Goal: Information Seeking & Learning: Check status

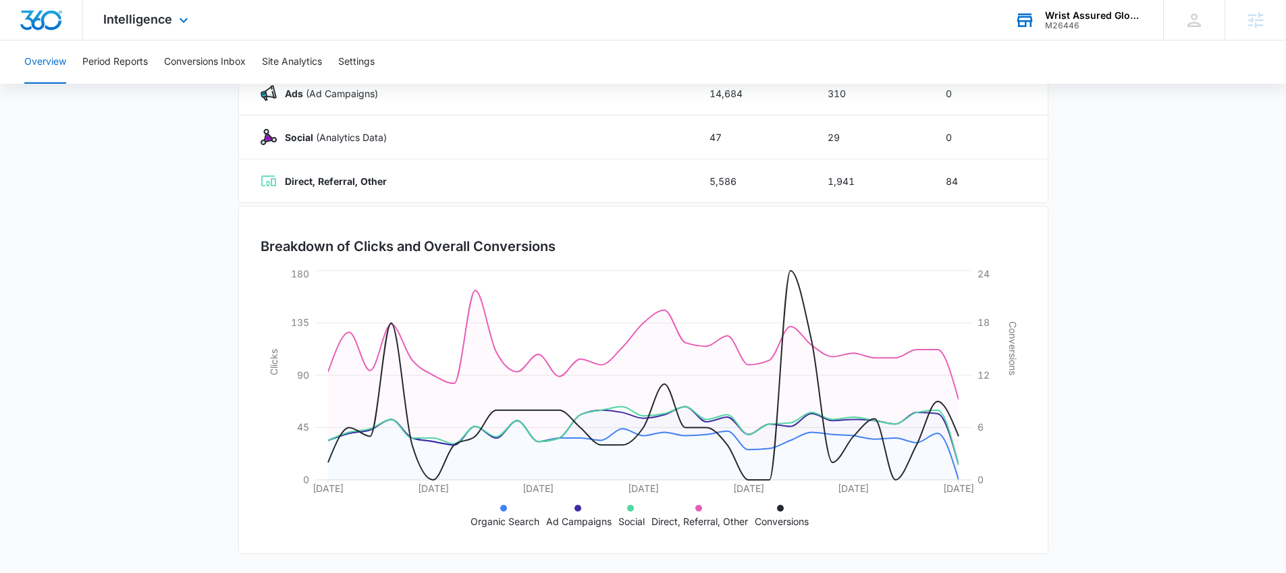
click at [1070, 22] on div "M26446" at bounding box center [1094, 25] width 99 height 9
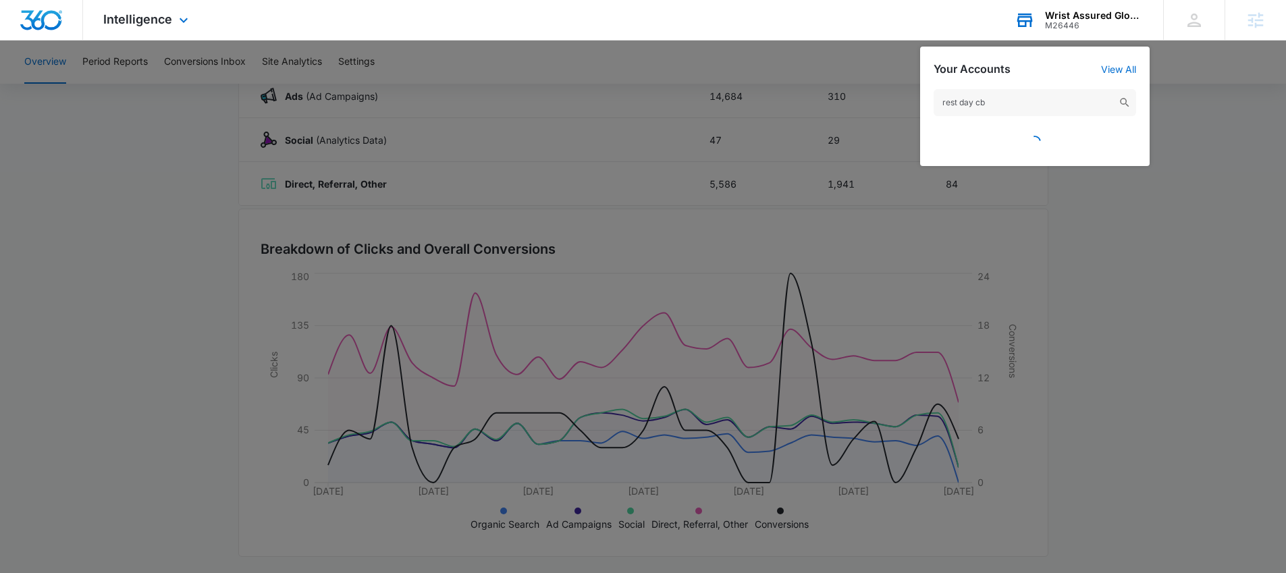
type input "rest day cbd"
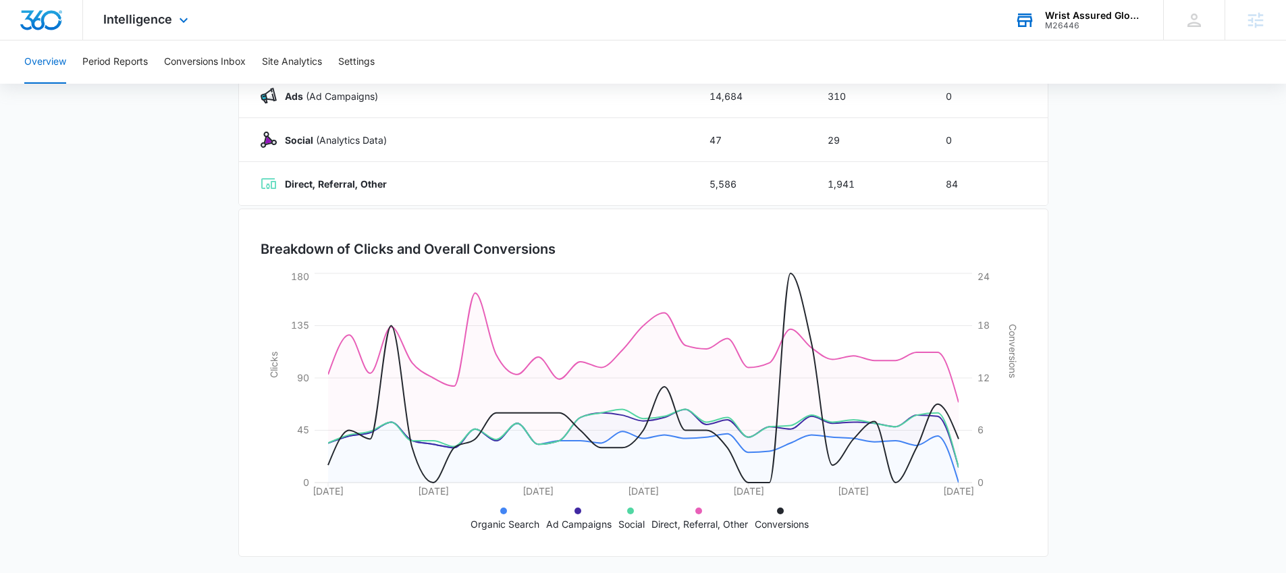
scroll to position [0, 0]
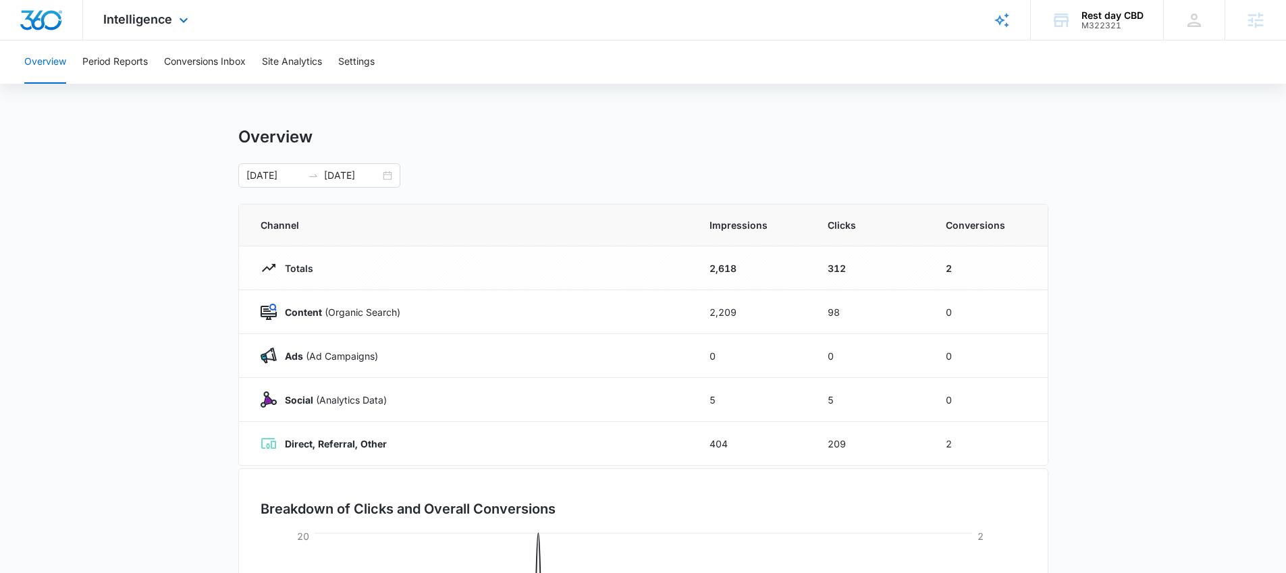
click at [162, 31] on div "Intelligence Apps Reputation Websites Forms CRM Email Social Shop Payments POS …" at bounding box center [147, 20] width 129 height 40
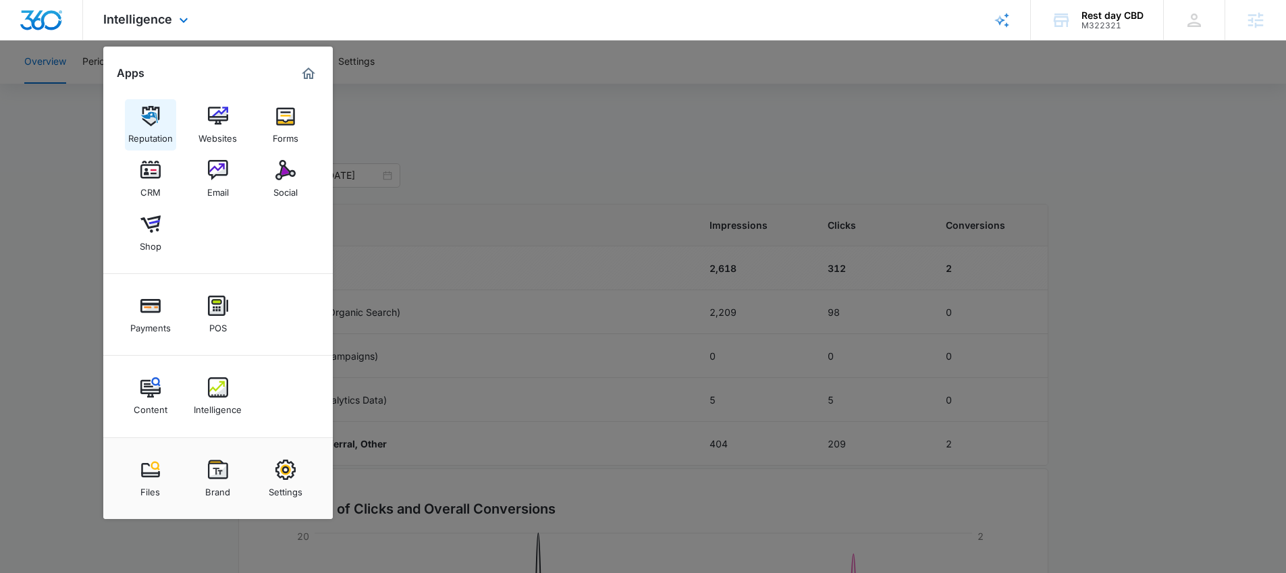
click at [161, 118] on link "Reputation" at bounding box center [150, 124] width 51 height 51
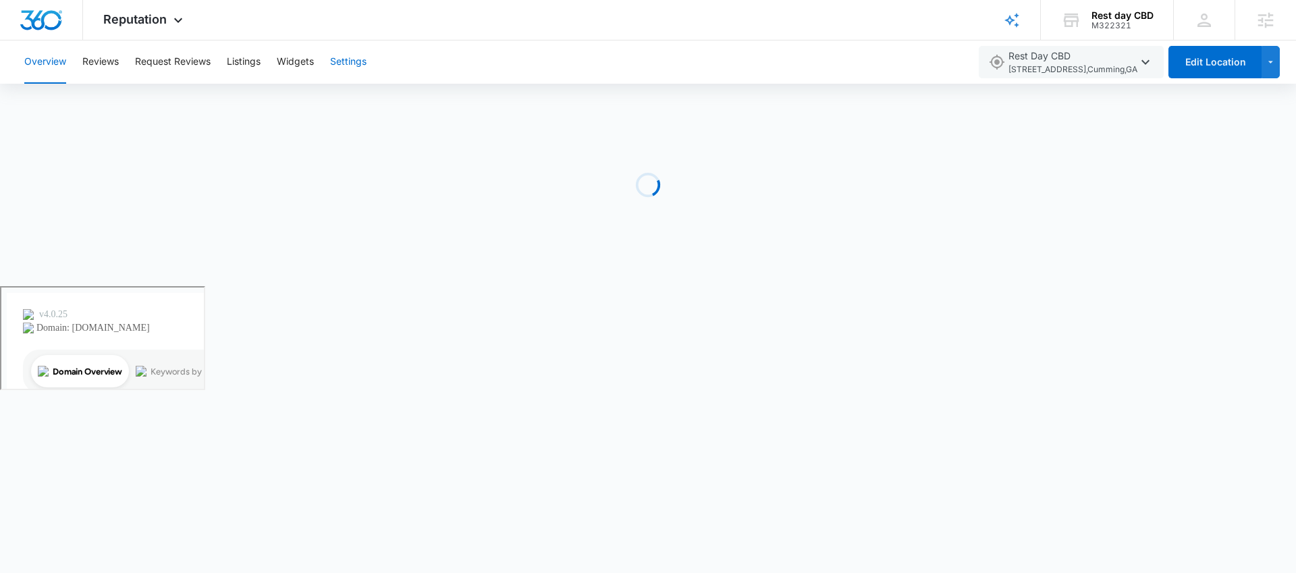
click at [334, 76] on button "Settings" at bounding box center [348, 61] width 36 height 43
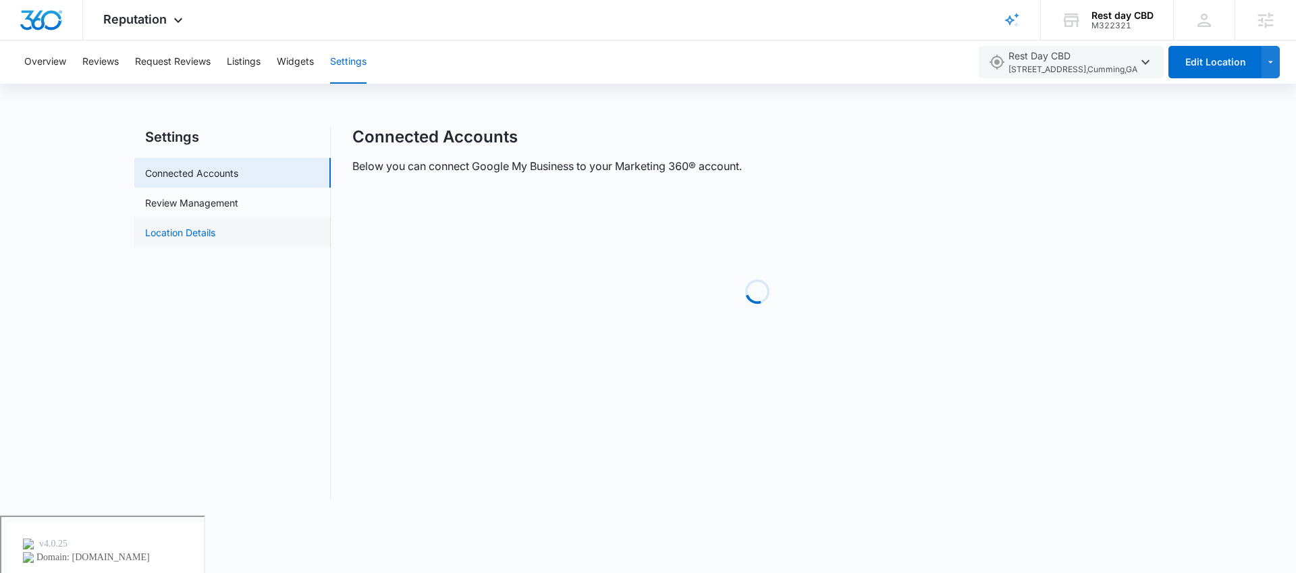
click at [215, 240] on link "Location Details" at bounding box center [180, 232] width 70 height 14
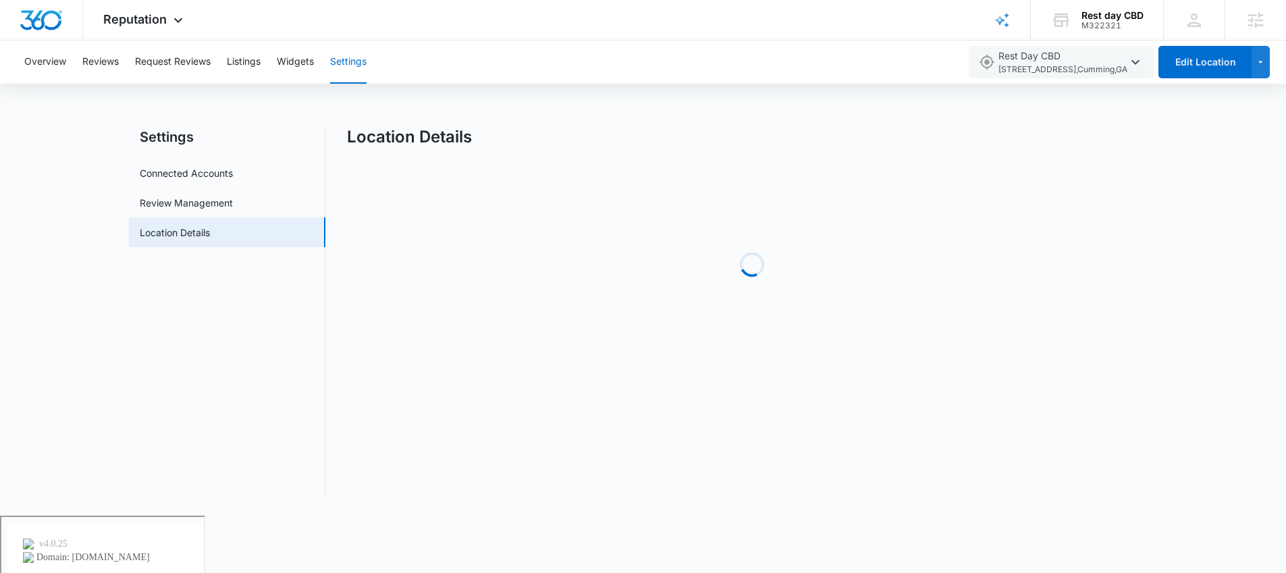
select select "Georgia"
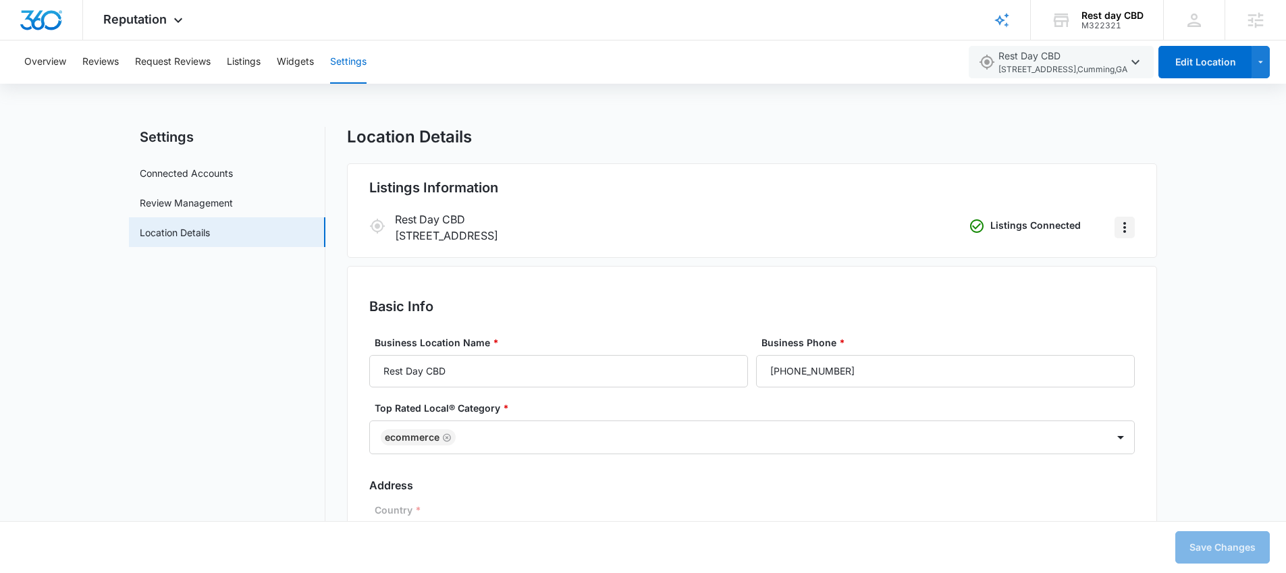
click at [1122, 227] on icon "Actions" at bounding box center [1124, 227] width 16 height 16
click at [1166, 268] on div "Remove Listings" at bounding box center [1167, 264] width 72 height 9
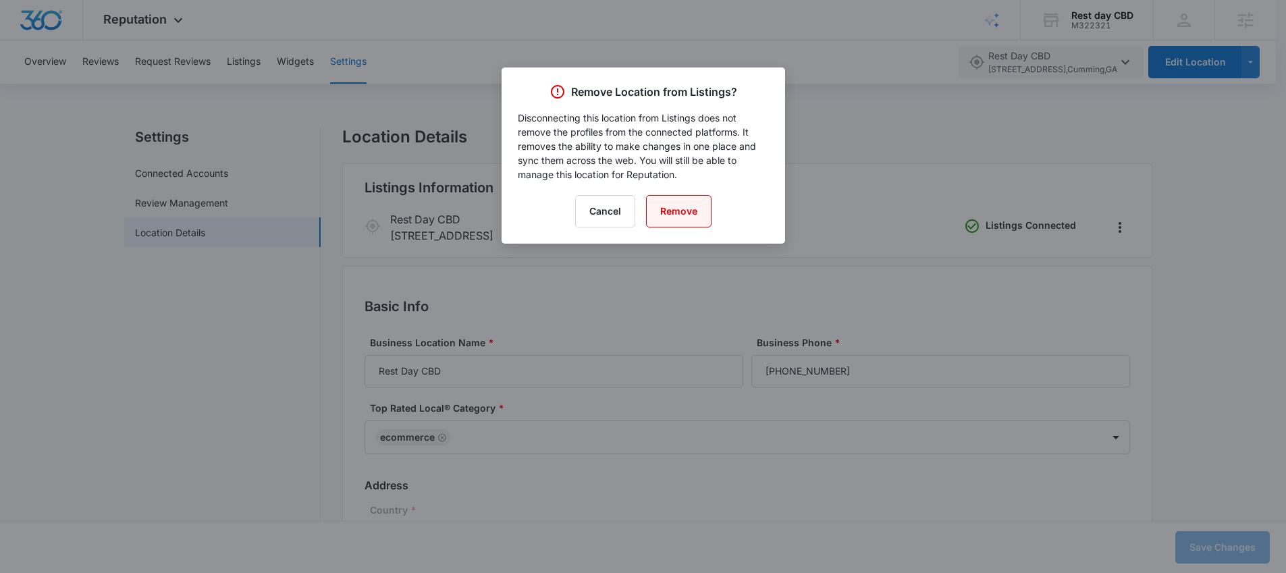
click at [687, 212] on button "Remove" at bounding box center [678, 211] width 65 height 32
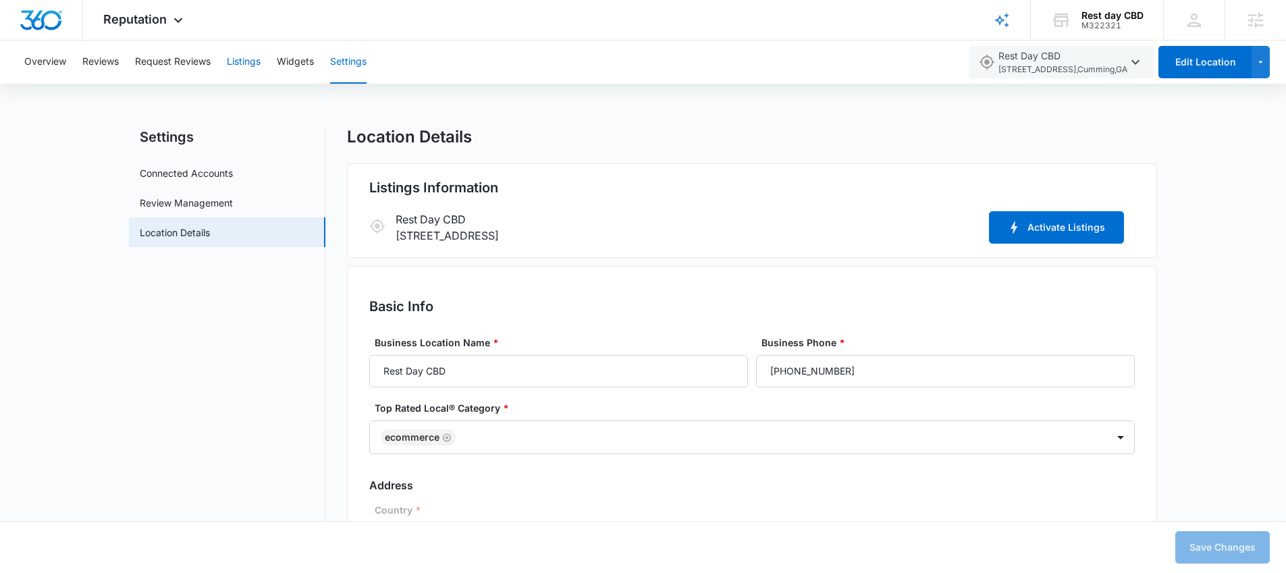
click at [231, 57] on button "Listings" at bounding box center [244, 61] width 34 height 43
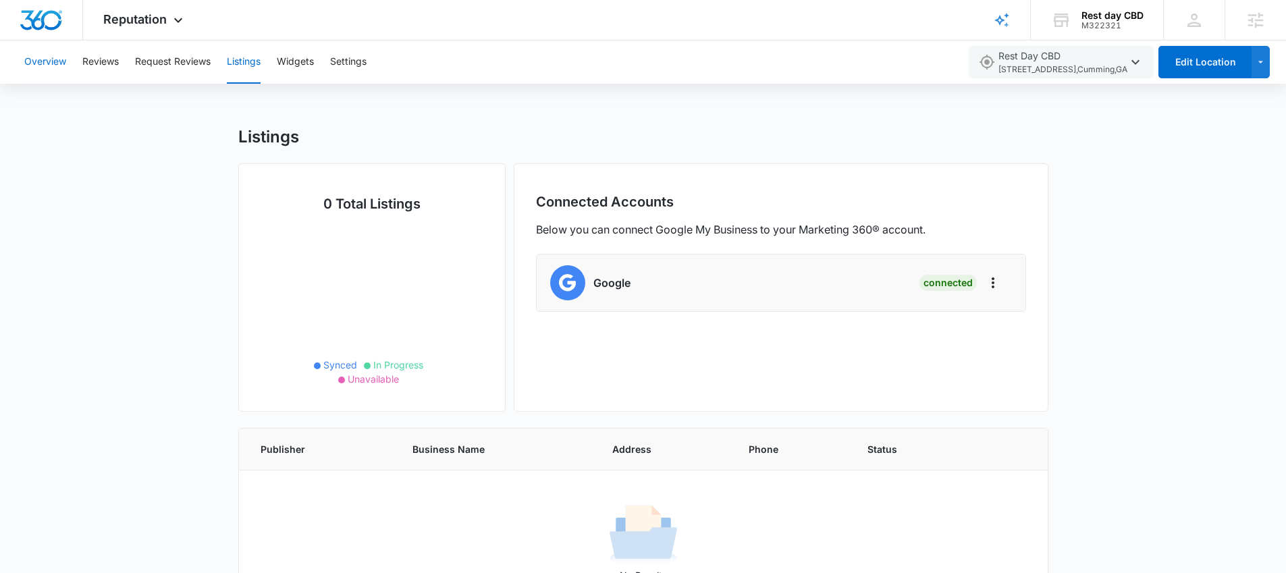
click at [65, 67] on button "Overview" at bounding box center [45, 61] width 42 height 43
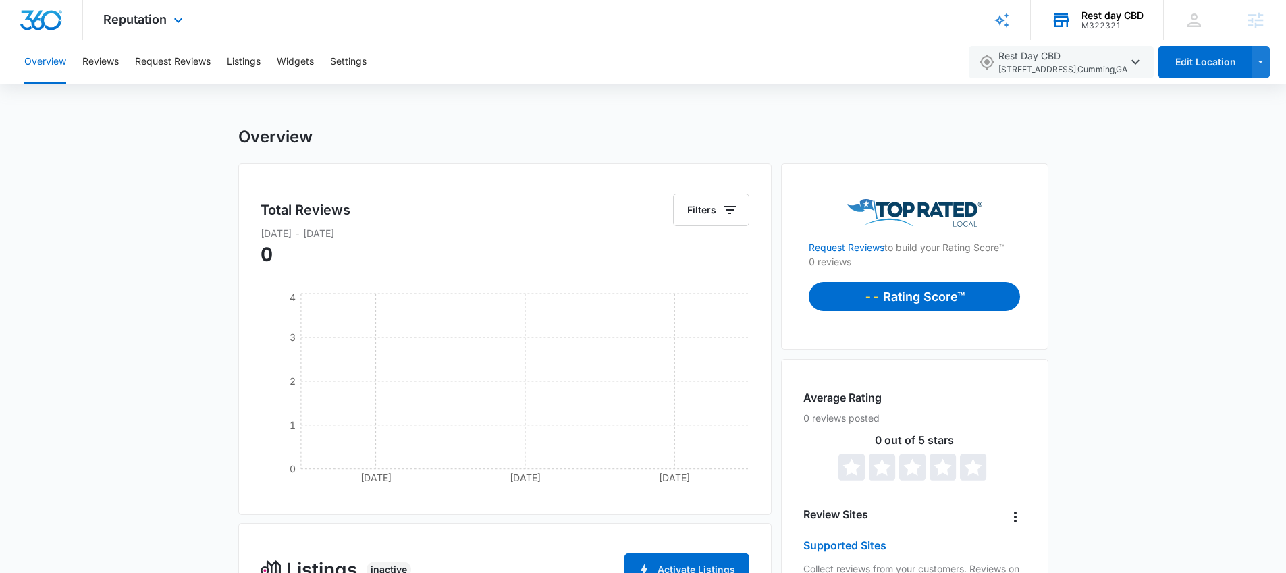
click at [1101, 27] on div "M322321" at bounding box center [1112, 25] width 62 height 9
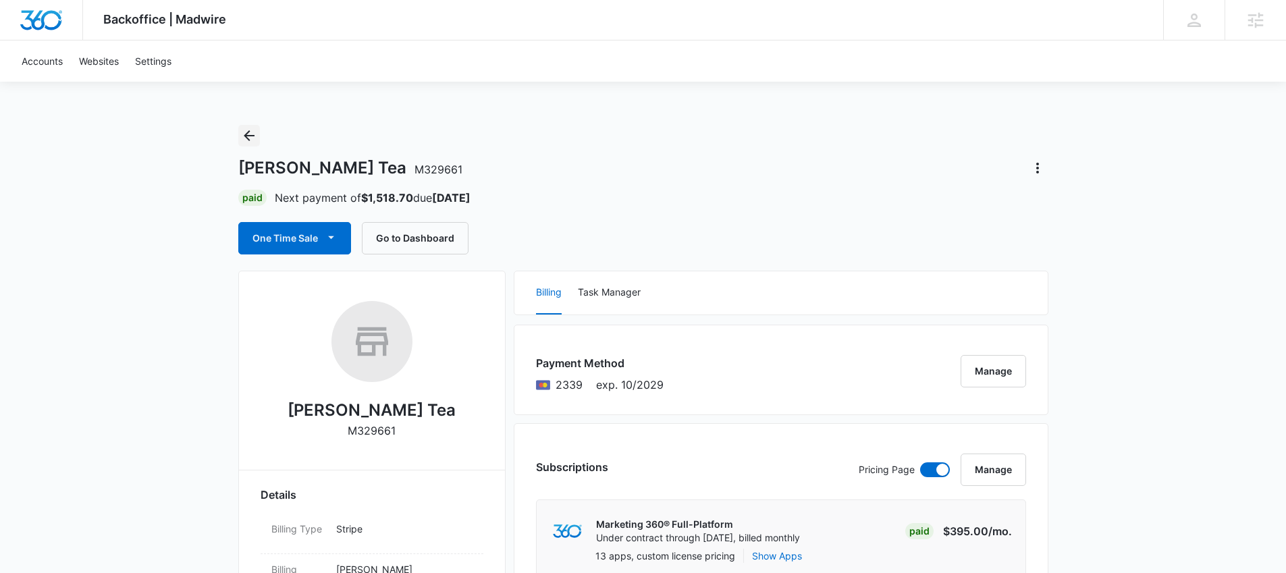
click at [254, 129] on icon "Back" at bounding box center [249, 136] width 16 height 16
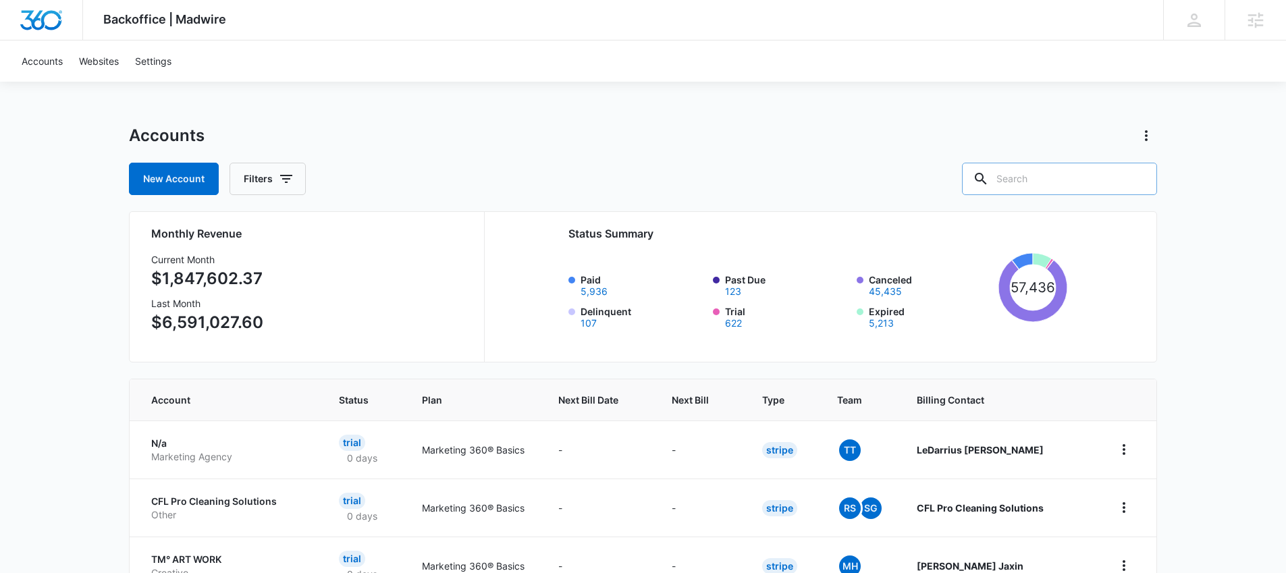
click at [1063, 179] on input "text" at bounding box center [1059, 179] width 195 height 32
type input "rest day cbd"
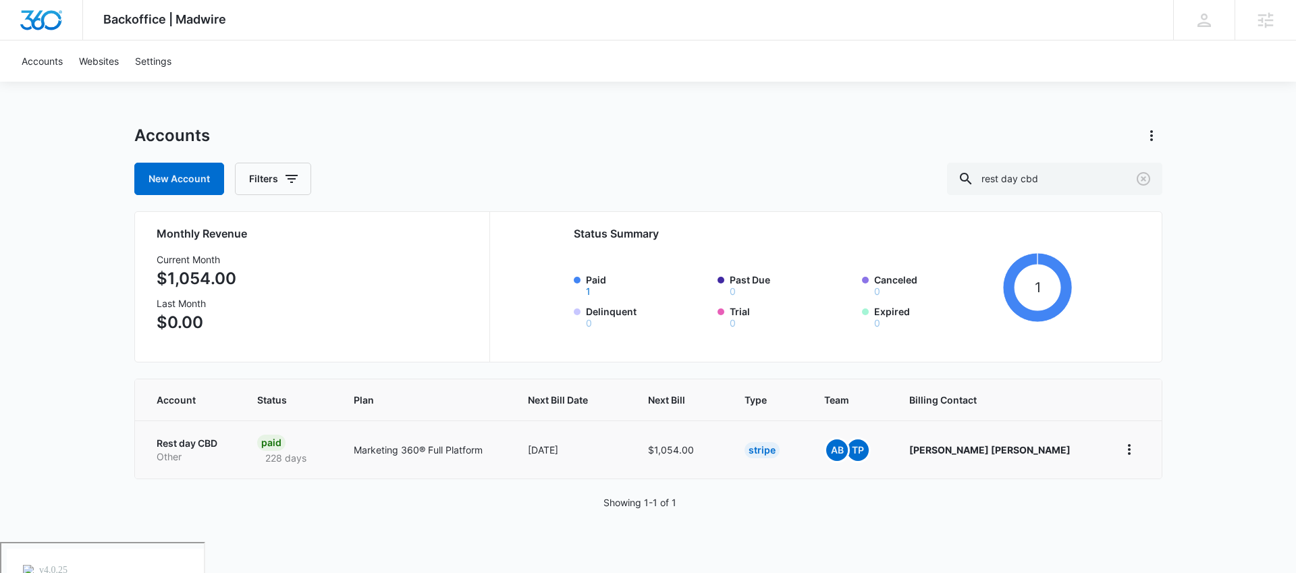
click at [185, 451] on p "Other" at bounding box center [191, 456] width 68 height 13
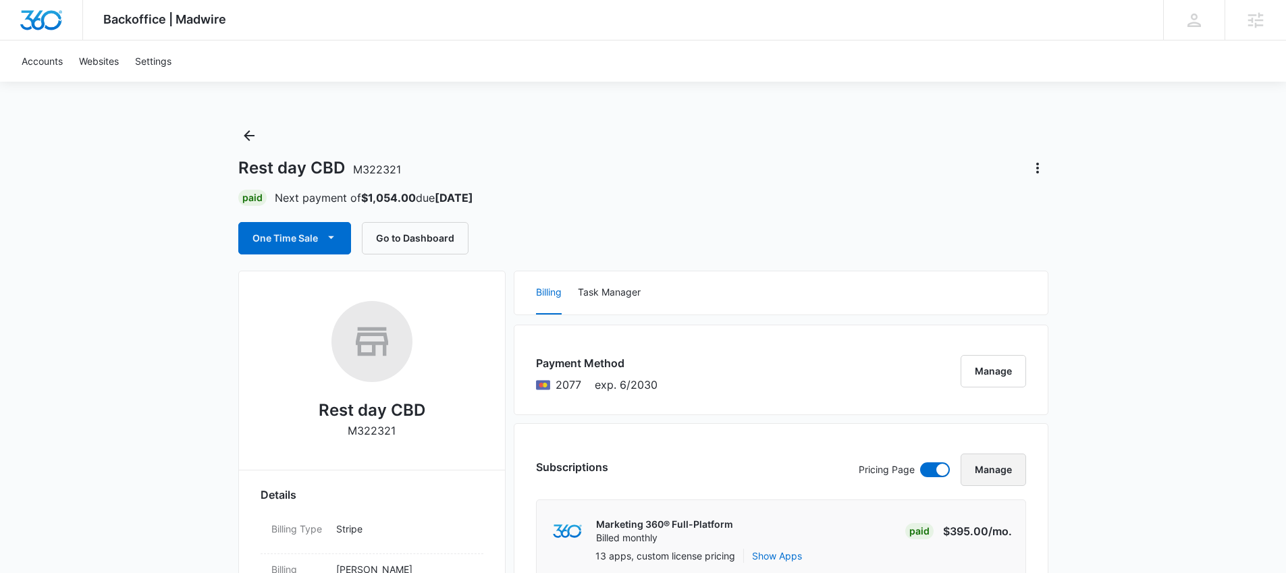
click at [991, 454] on button "Manage" at bounding box center [992, 470] width 65 height 32
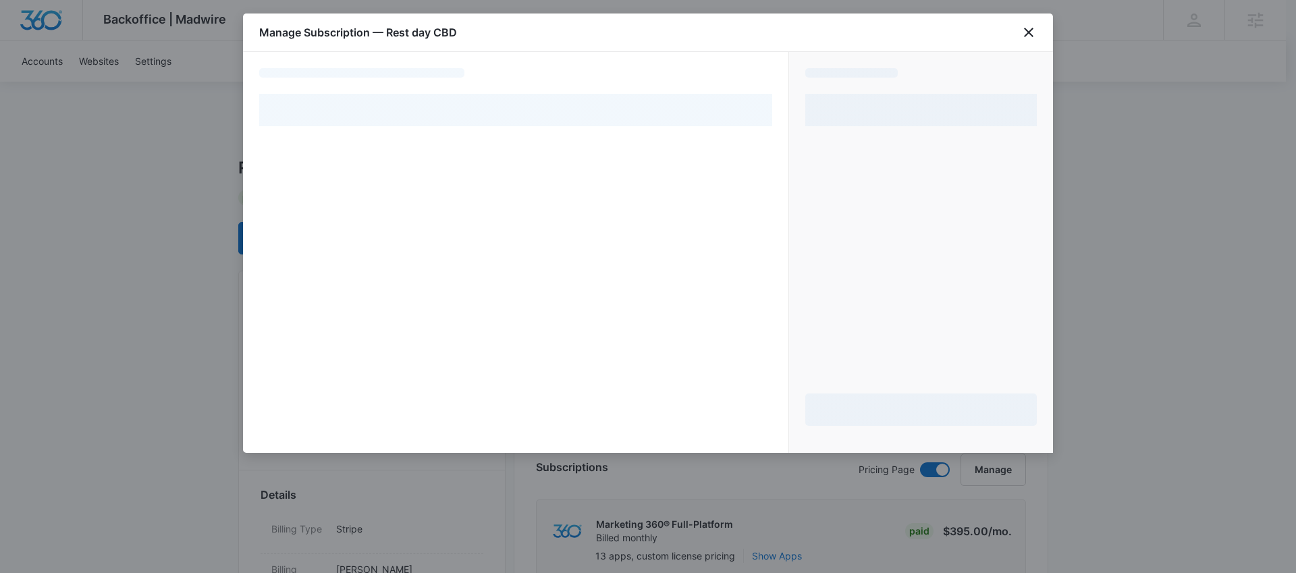
select select "pm_1RgnMGA4n8RTgNjUiKdhE9Xb"
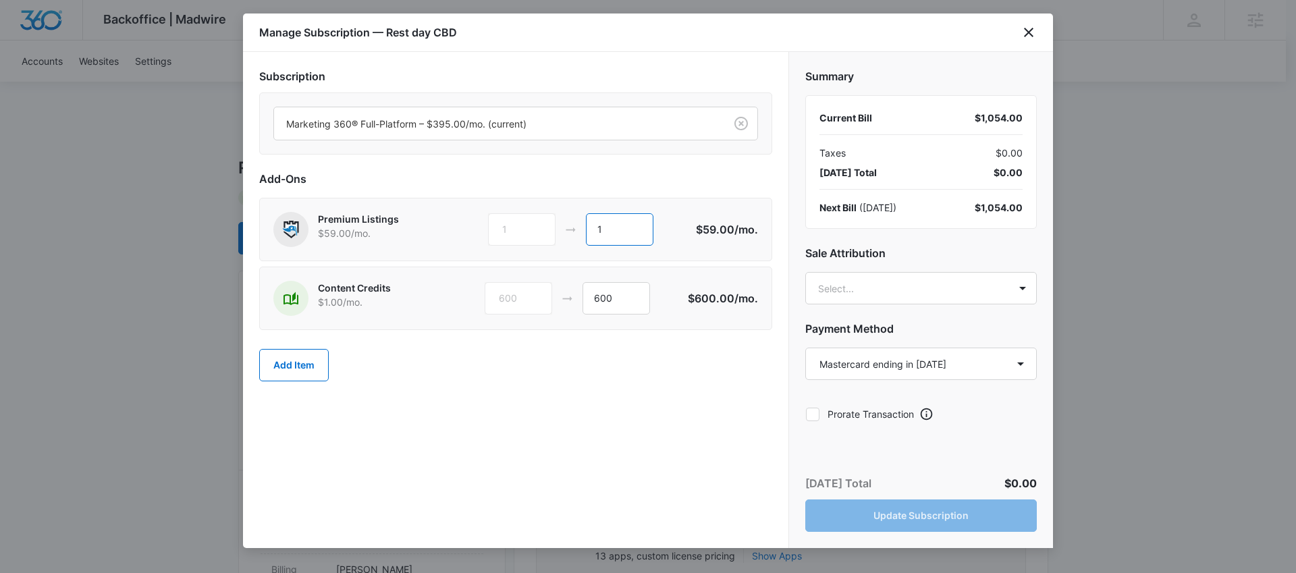
drag, startPoint x: 624, startPoint y: 229, endPoint x: 567, endPoint y: 228, distance: 57.4
click at [567, 228] on div "1 1" at bounding box center [591, 229] width 207 height 32
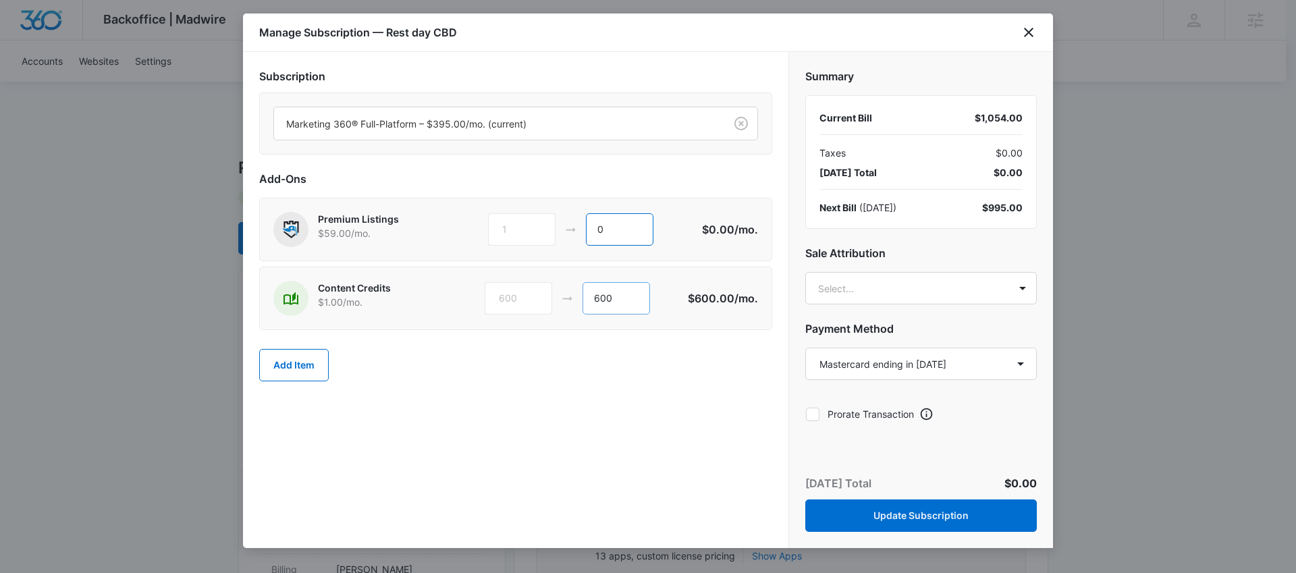
type input "0"
drag, startPoint x: 613, startPoint y: 302, endPoint x: 553, endPoint y: 302, distance: 60.1
click at [553, 302] on div "600 600" at bounding box center [586, 298] width 203 height 32
type input "0"
click at [551, 119] on div at bounding box center [496, 123] width 421 height 17
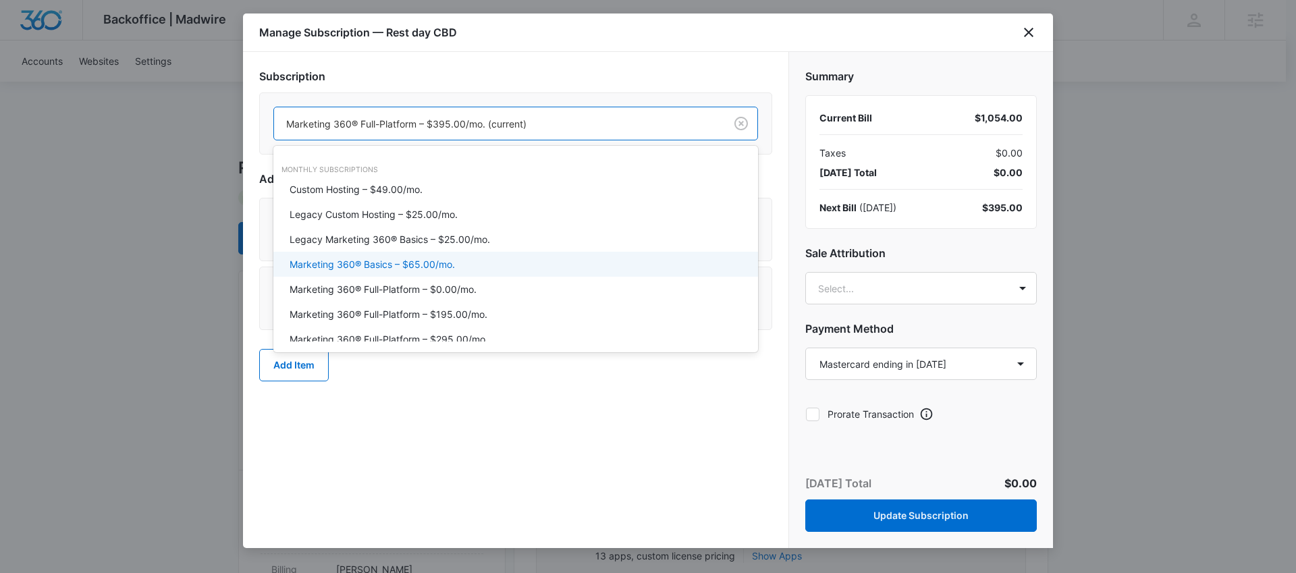
click at [439, 258] on p "Marketing 360® Basics – $65.00/mo." at bounding box center [372, 264] width 165 height 14
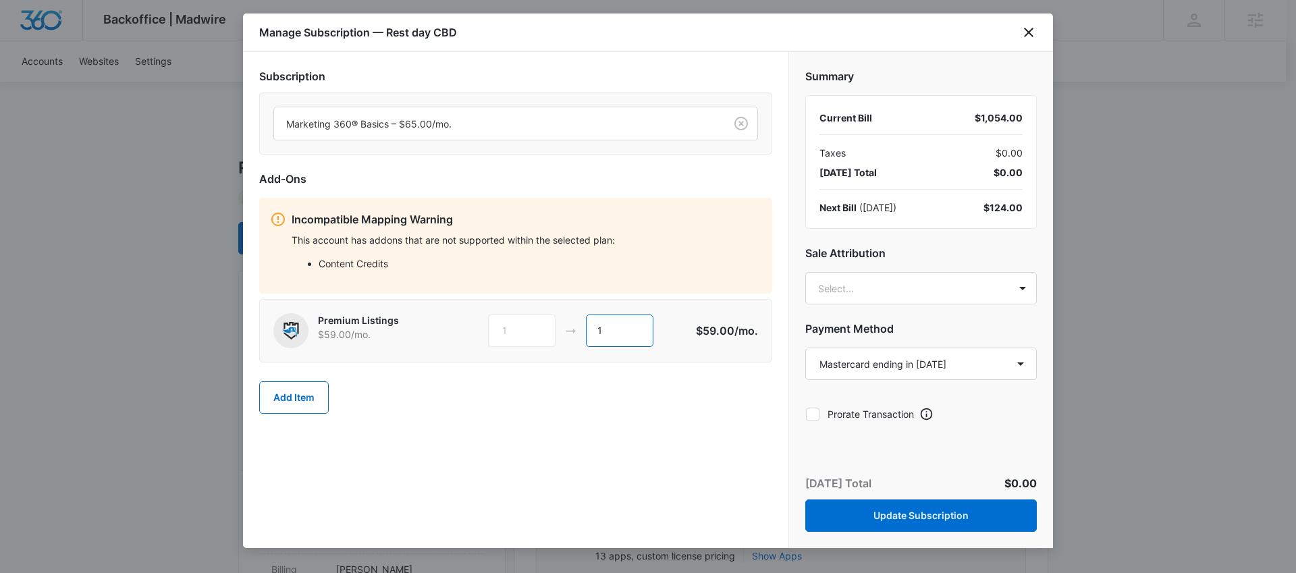
drag, startPoint x: 595, startPoint y: 334, endPoint x: 574, endPoint y: 333, distance: 20.9
click at [574, 333] on div "1 1" at bounding box center [591, 330] width 207 height 32
type input "0"
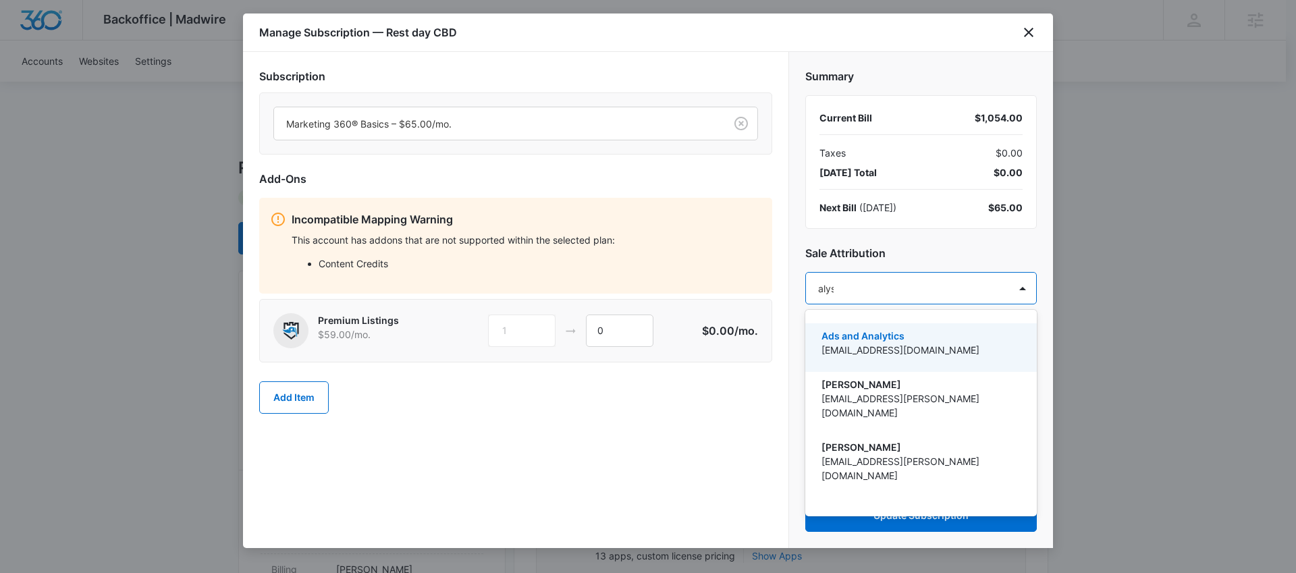
type input "alyssa"
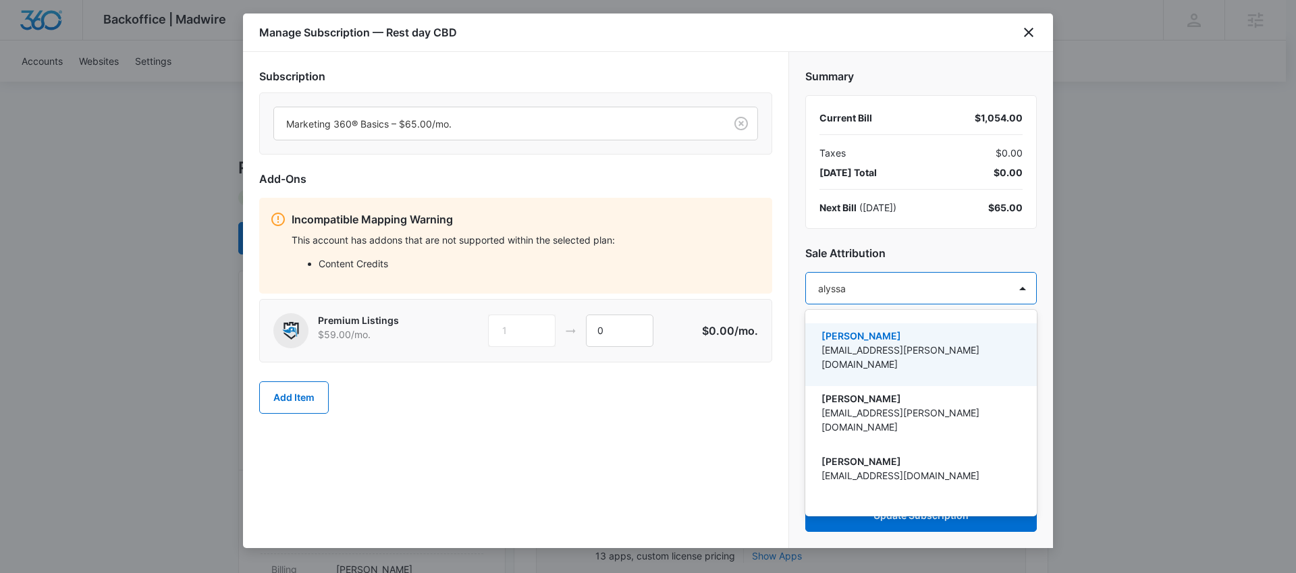
click at [873, 346] on p "[EMAIL_ADDRESS][PERSON_NAME][DOMAIN_NAME]" at bounding box center [919, 357] width 196 height 28
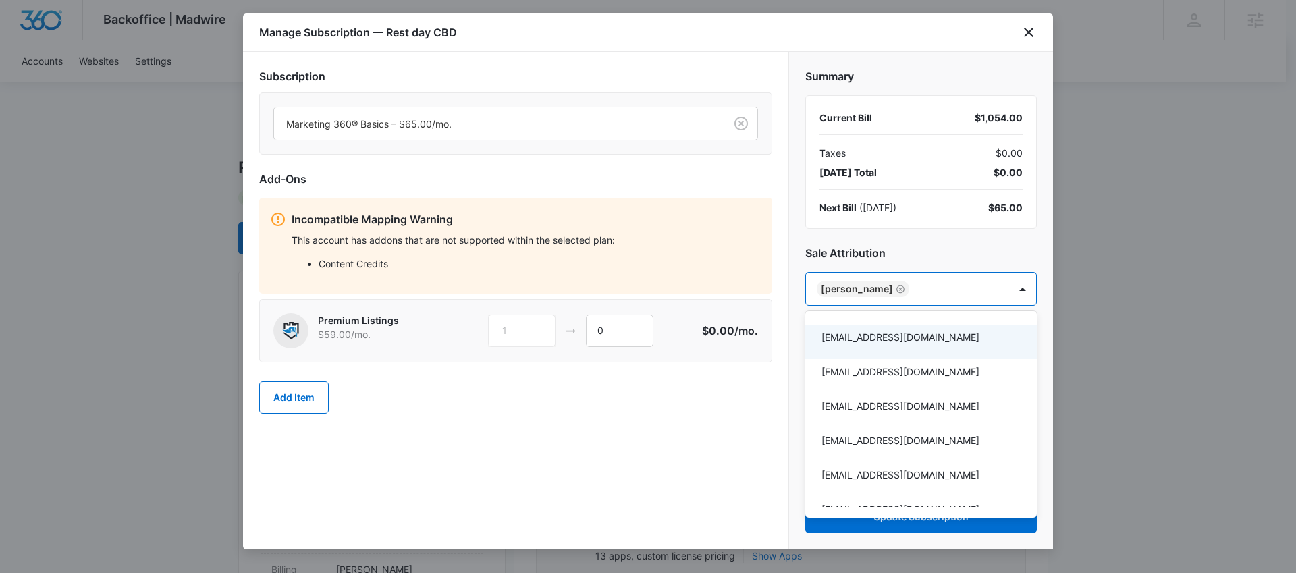
click at [965, 245] on div at bounding box center [648, 286] width 1296 height 573
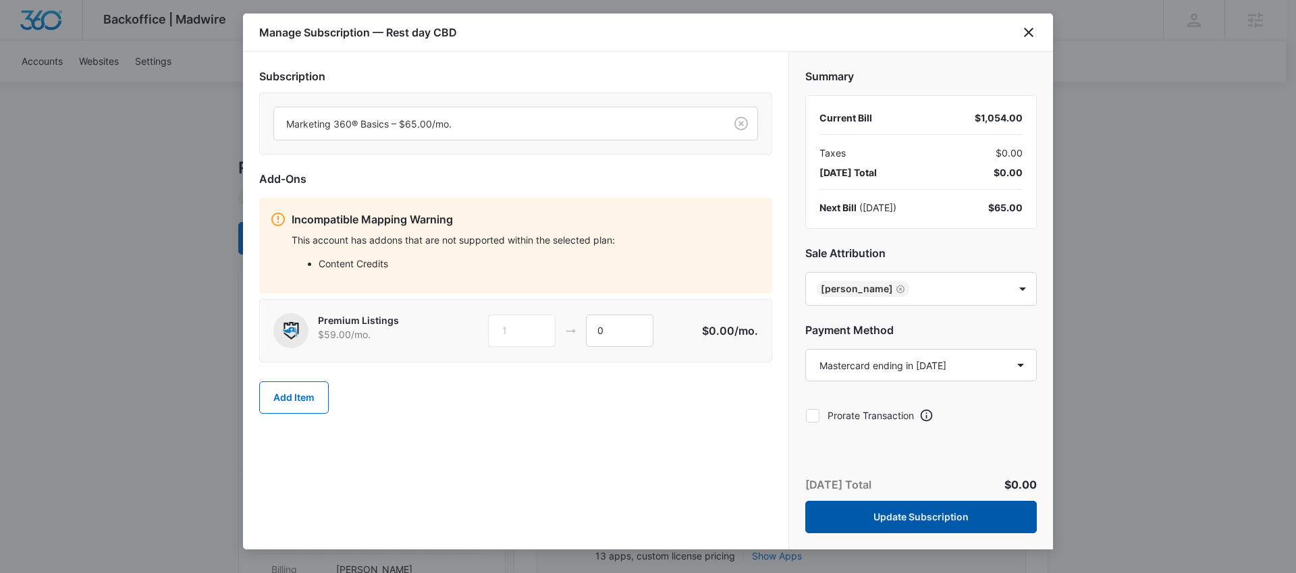
click at [916, 522] on button "Update Subscription" at bounding box center [920, 517] width 231 height 32
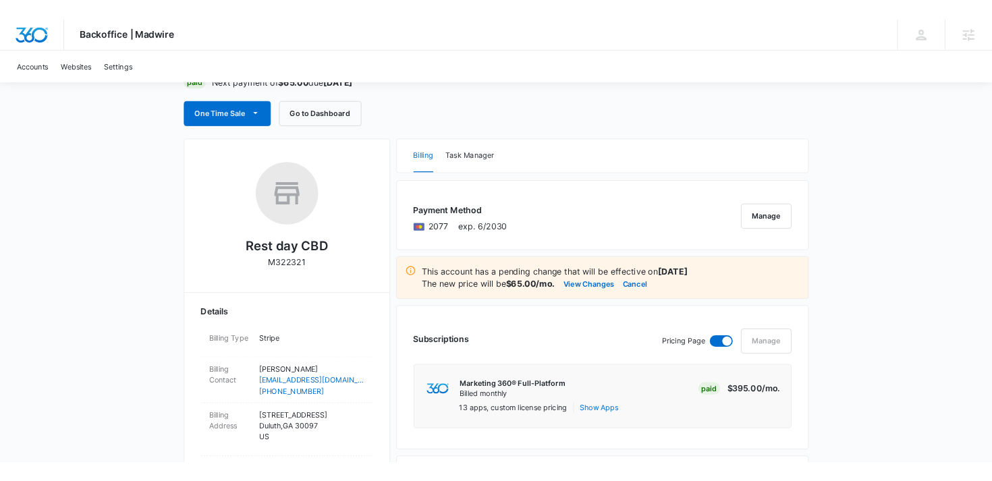
scroll to position [146, 0]
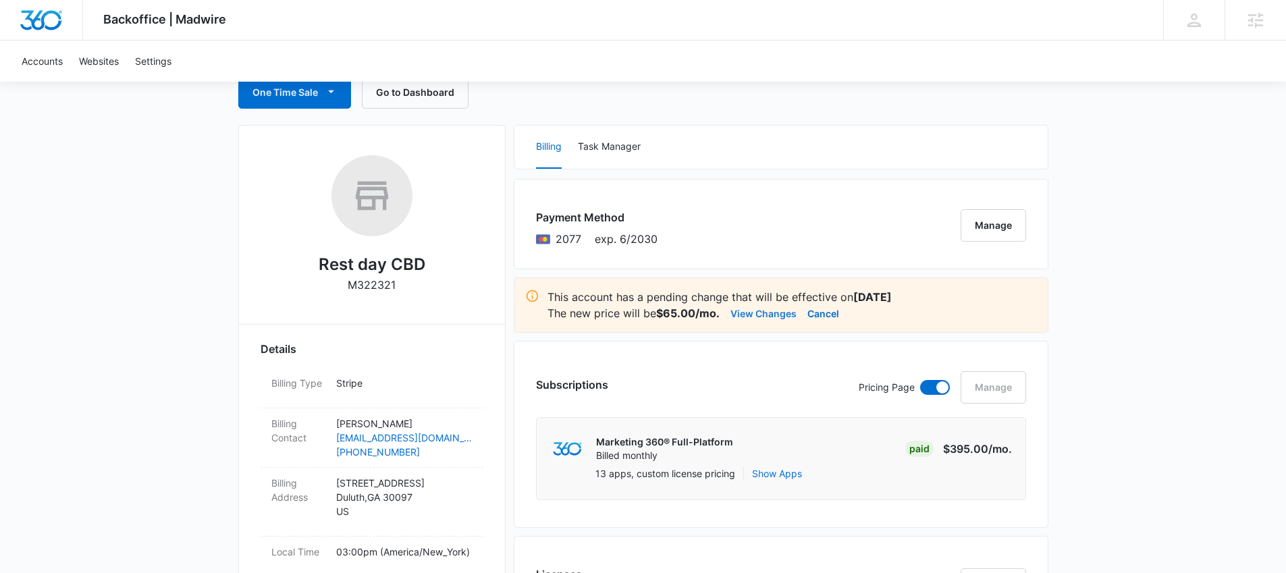
click at [763, 317] on button "View Changes" at bounding box center [763, 313] width 66 height 16
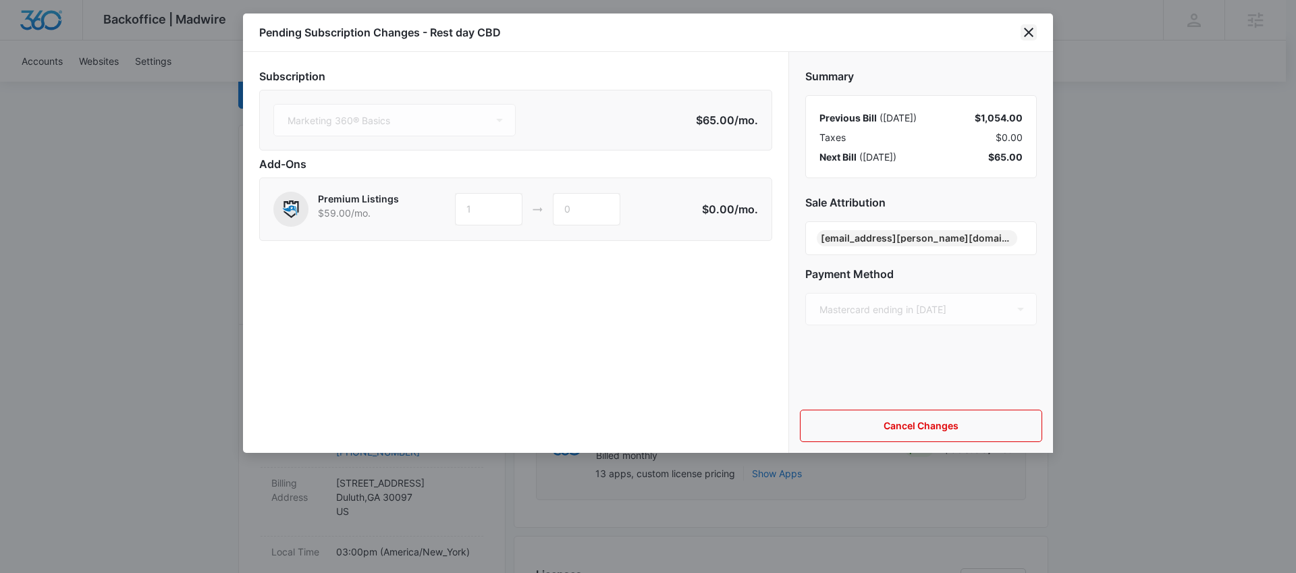
click at [1033, 31] on icon "close" at bounding box center [1028, 32] width 16 height 16
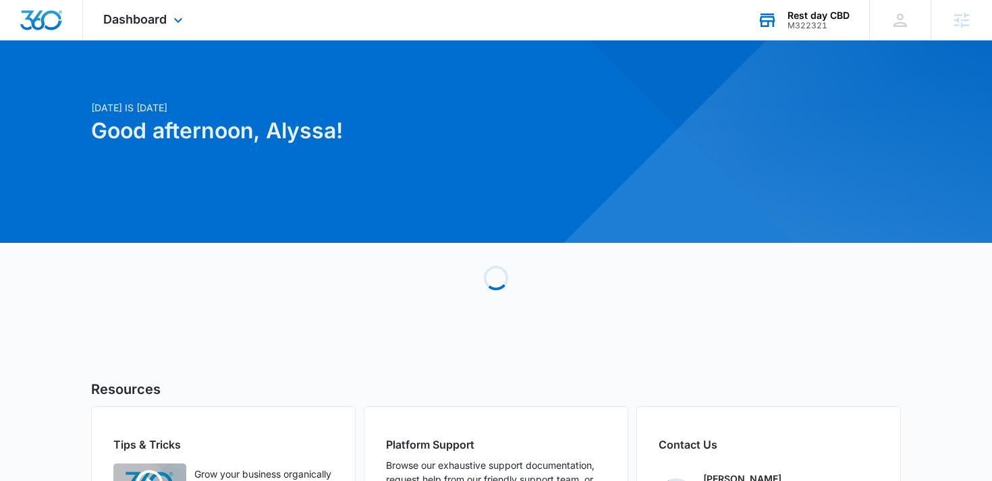
click at [823, 34] on div "Rest day CBD M322321 Your Accounts View All" at bounding box center [803, 20] width 132 height 40
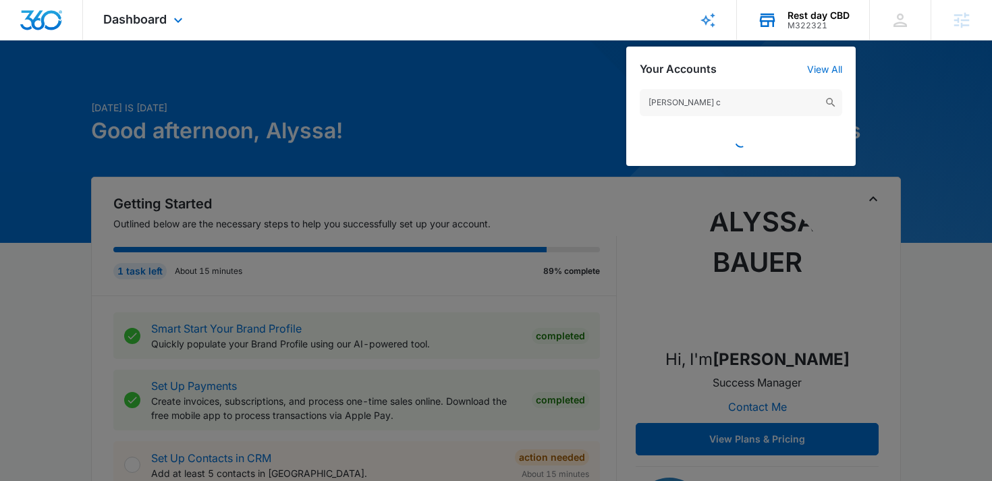
type input "[PERSON_NAME] ca"
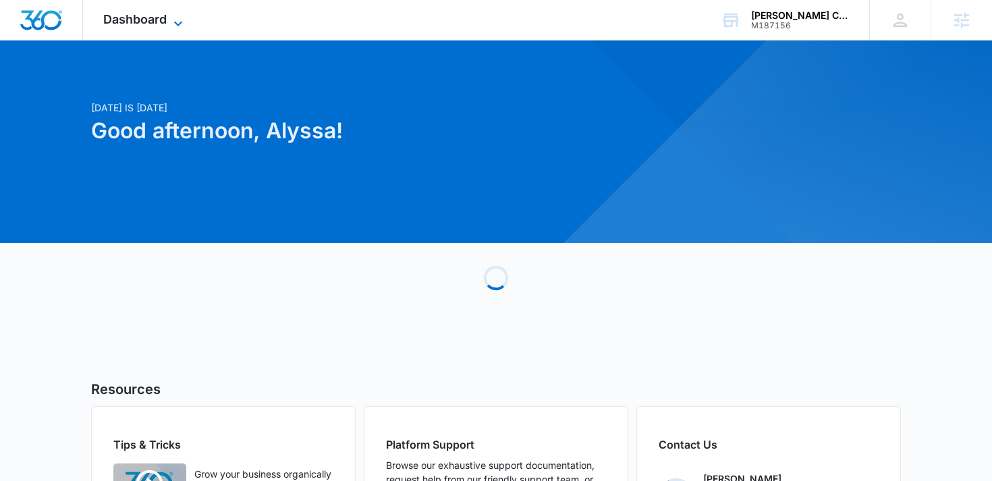
click at [161, 18] on span "Dashboard" at bounding box center [134, 19] width 63 height 14
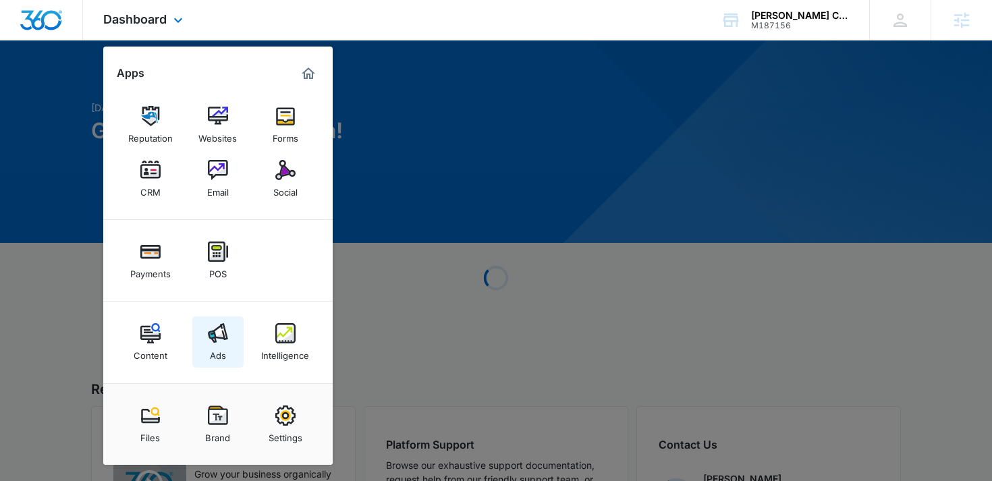
click at [225, 334] on img at bounding box center [218, 333] width 20 height 20
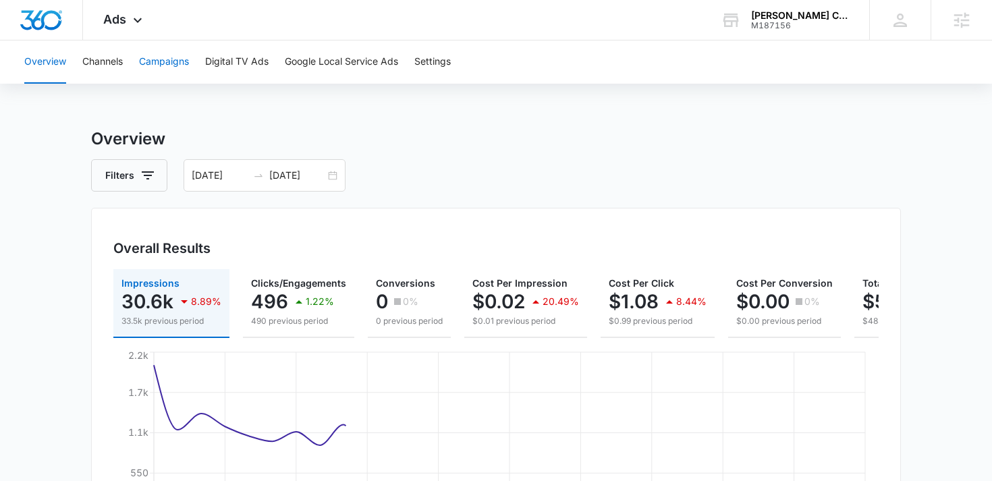
click at [181, 65] on button "Campaigns" at bounding box center [164, 61] width 50 height 43
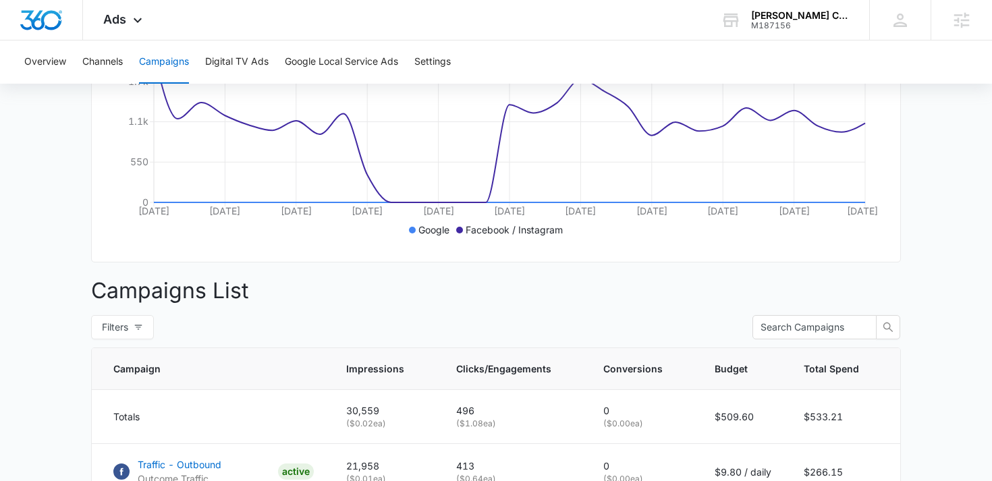
scroll to position [481, 0]
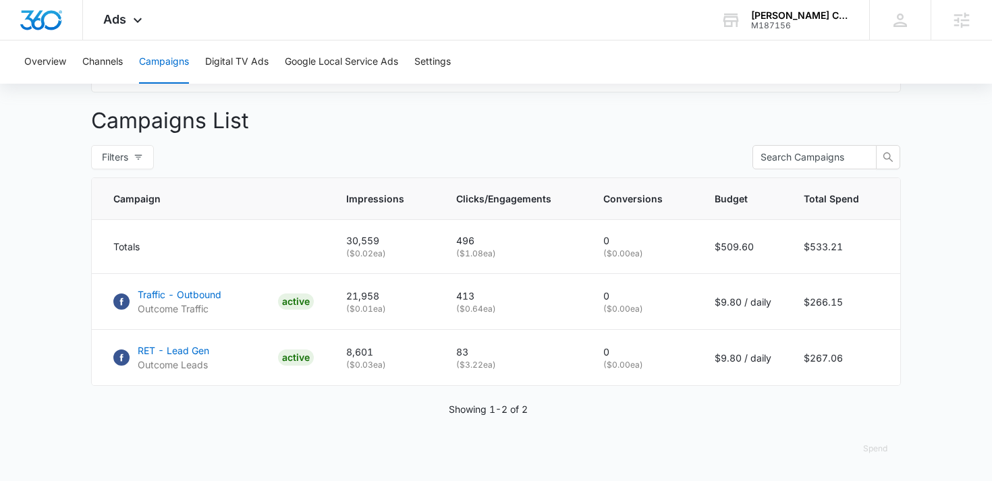
click at [809, 41] on div "Overview Channels Campaigns Digital TV Ads Google Local Service Ads Settings" at bounding box center [496, 61] width 960 height 43
click at [804, 28] on div "M187156" at bounding box center [800, 25] width 99 height 9
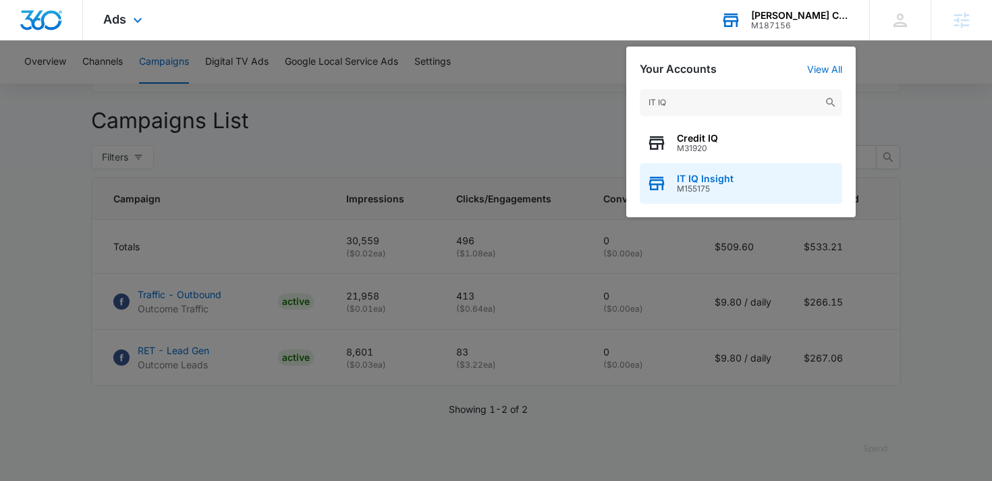
type input "IT IQ"
click at [715, 191] on span "M155175" at bounding box center [705, 188] width 57 height 9
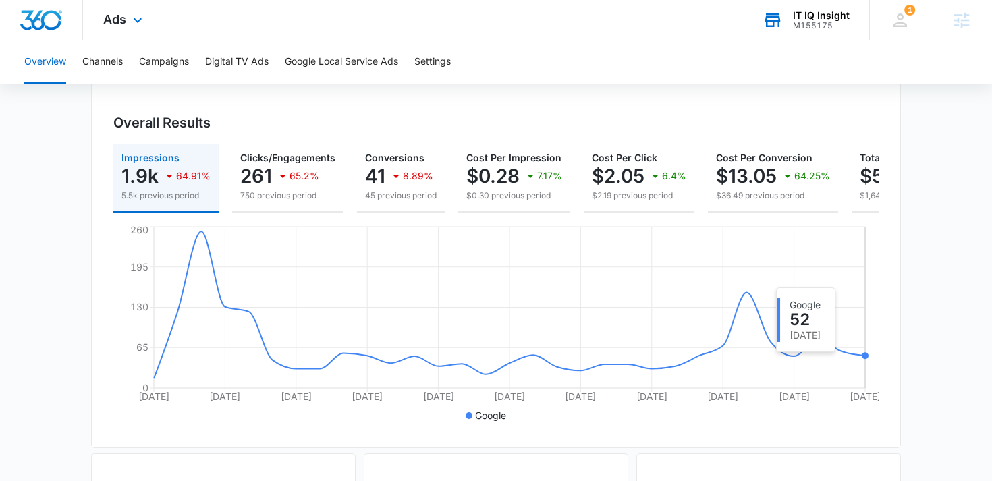
scroll to position [125, 0]
click at [403, 179] on p "8.89%" at bounding box center [418, 176] width 30 height 9
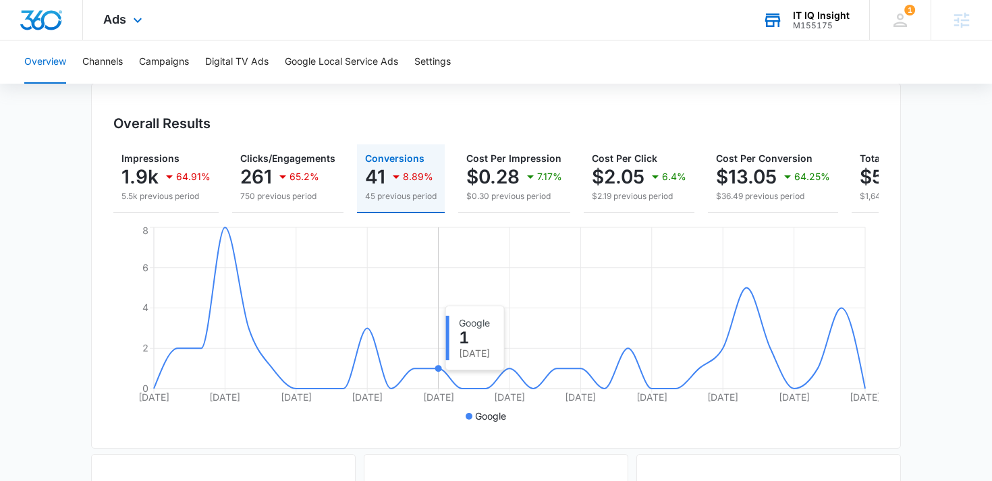
click at [443, 299] on icon "Sep 7 Sep 10 Sep 13 Sep 16 Sep 19 Sep 22 Sep 25 Sep 28 Oct 1 Oct 4 Oct 7 0 2 4 …" at bounding box center [495, 325] width 765 height 202
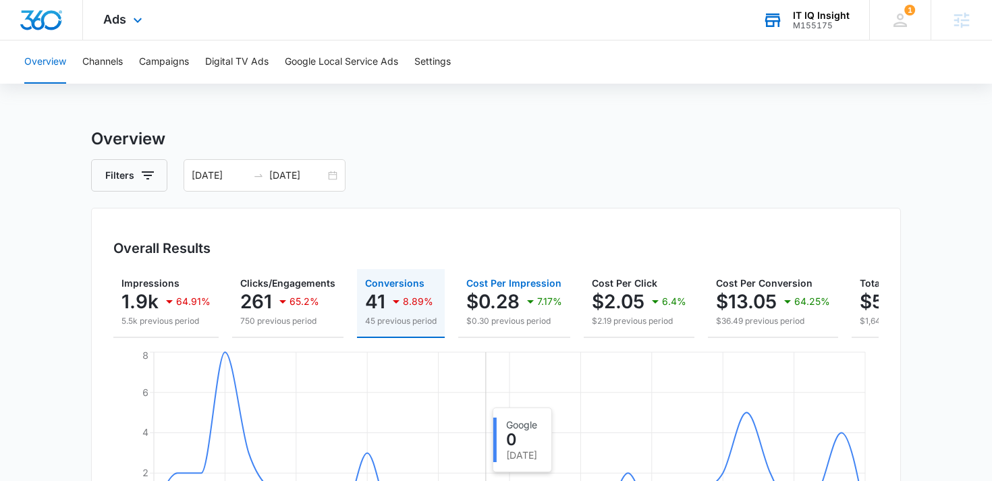
scroll to position [0, 0]
click at [120, 16] on span "Ads" at bounding box center [114, 19] width 23 height 14
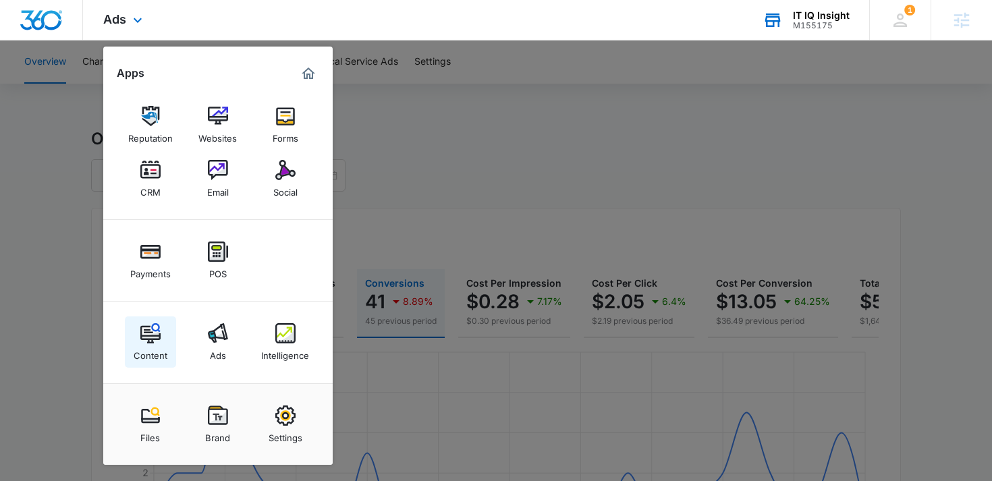
click at [146, 328] on img at bounding box center [150, 333] width 20 height 20
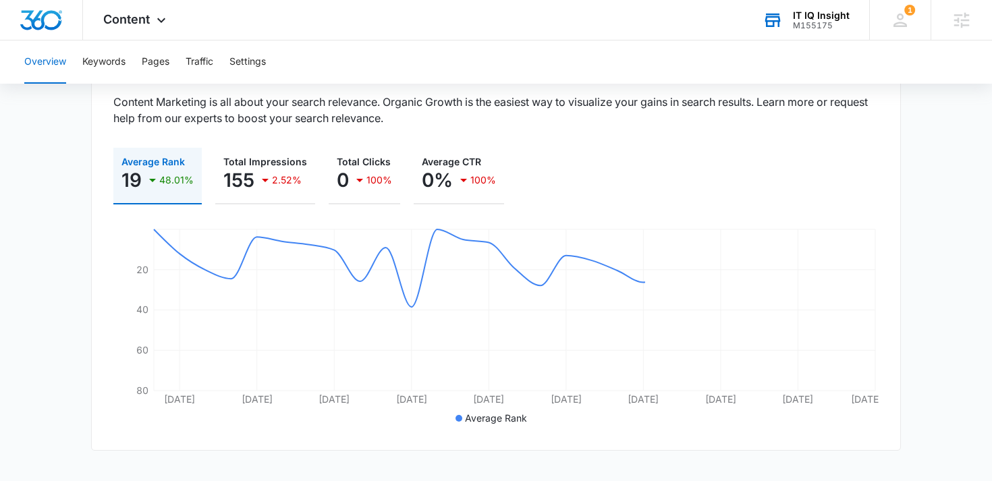
scroll to position [149, 0]
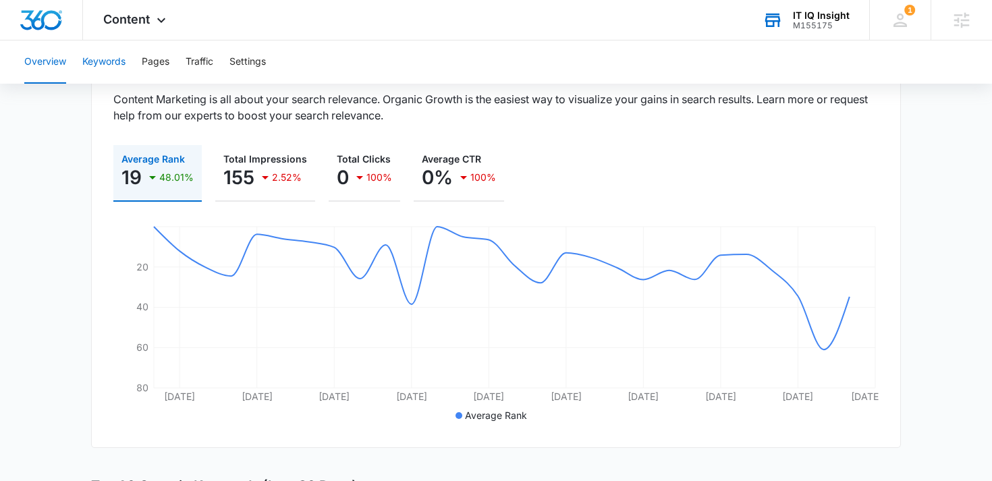
click at [113, 61] on button "Keywords" at bounding box center [103, 61] width 43 height 43
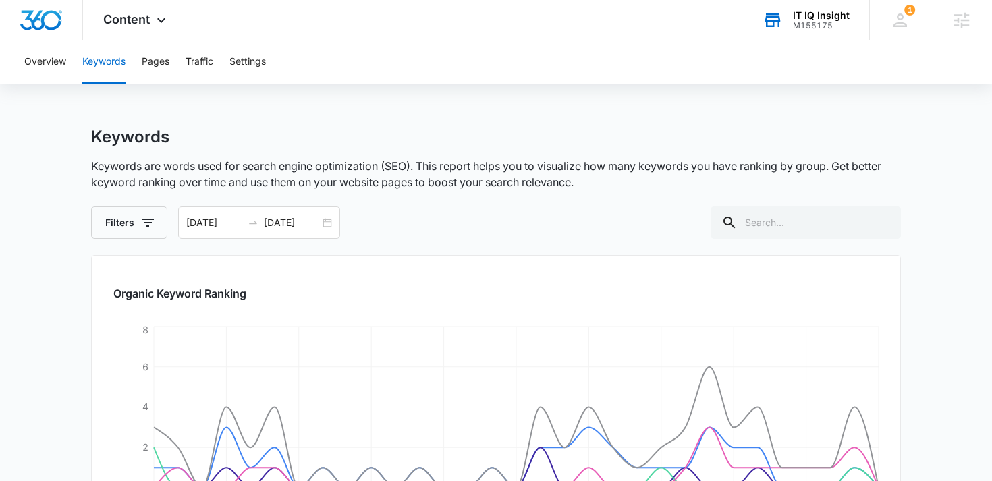
click at [781, 20] on icon at bounding box center [773, 20] width 20 height 20
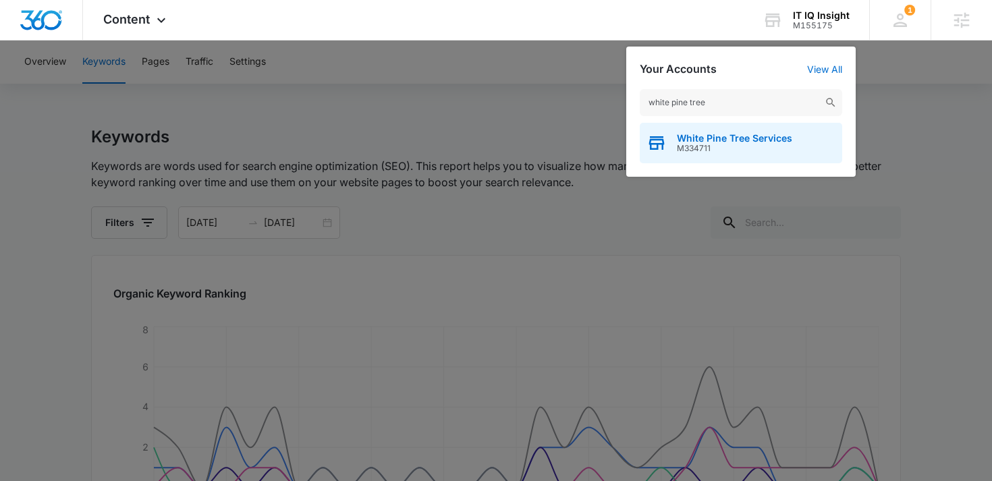
type input "white pine tree"
click at [711, 133] on span "White Pine Tree Services" at bounding box center [734, 138] width 115 height 11
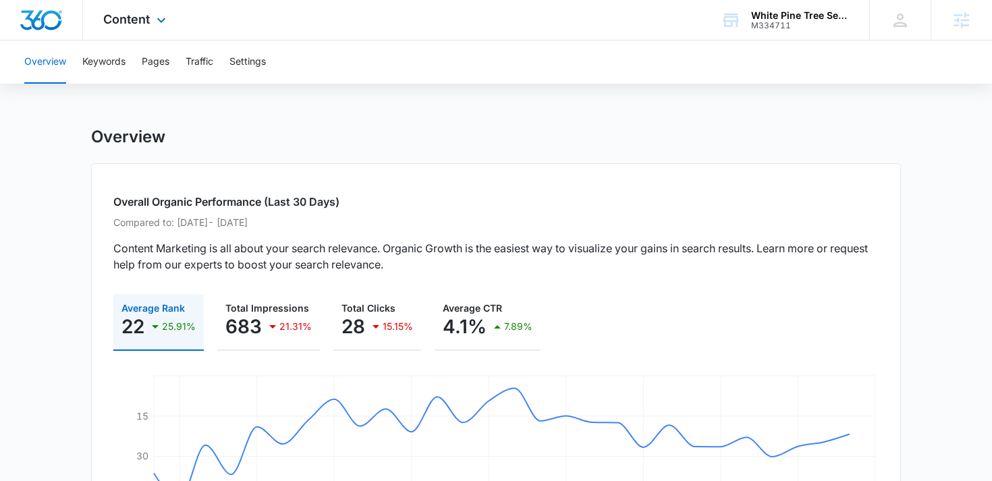
click at [131, 34] on div "Content Apps Reputation Websites Forms CRM Email Social Payments POS Content Ad…" at bounding box center [136, 20] width 107 height 40
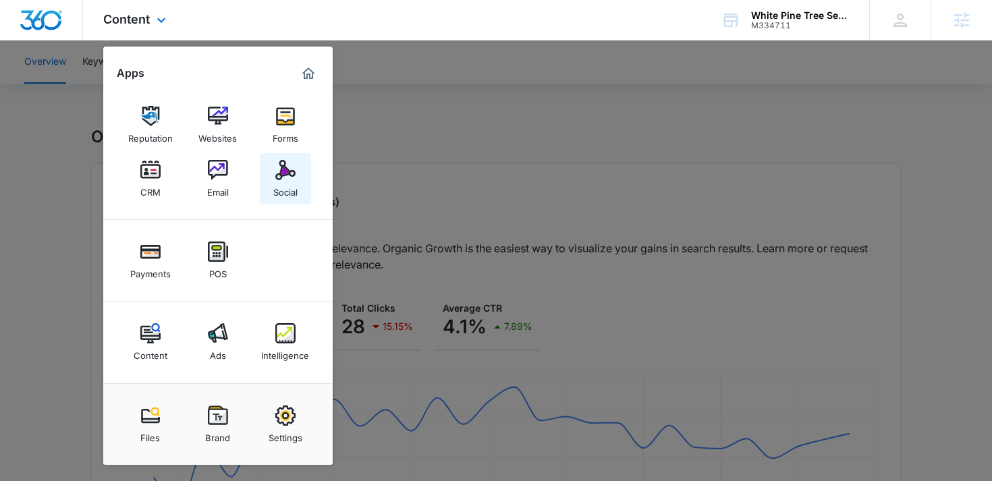
click at [273, 175] on link "Social" at bounding box center [285, 178] width 51 height 51
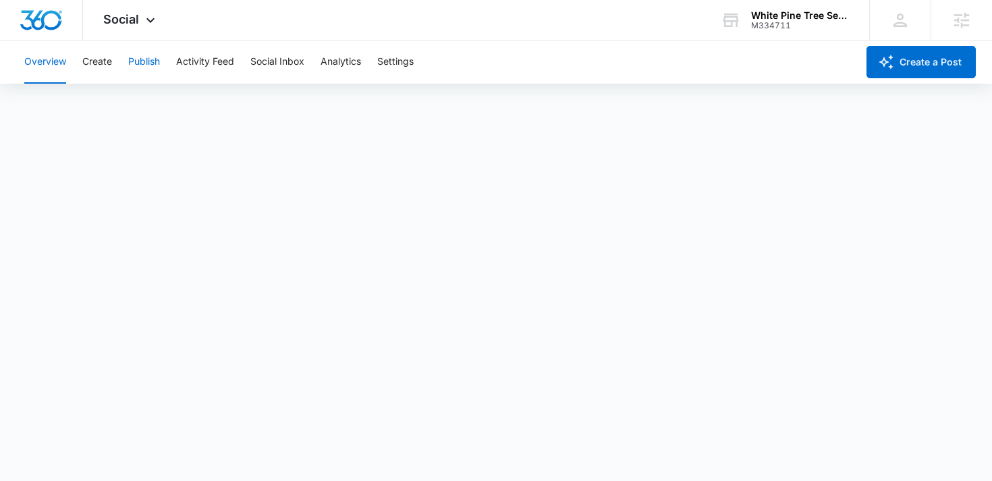
click at [130, 69] on button "Publish" at bounding box center [144, 61] width 32 height 43
click at [132, 33] on div "Social Apps Reputation Websites Forms CRM Email Social Payments POS Content Ads…" at bounding box center [131, 20] width 96 height 40
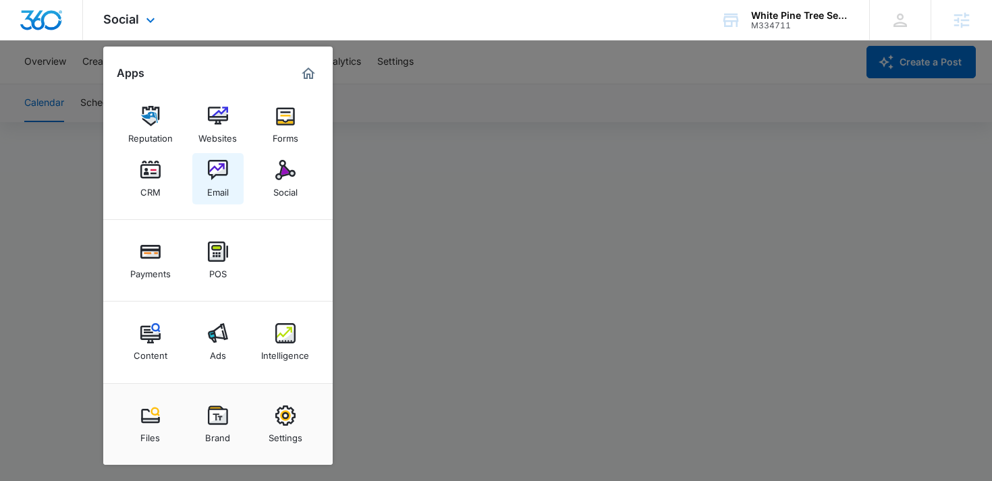
click at [215, 171] on img at bounding box center [218, 170] width 20 height 20
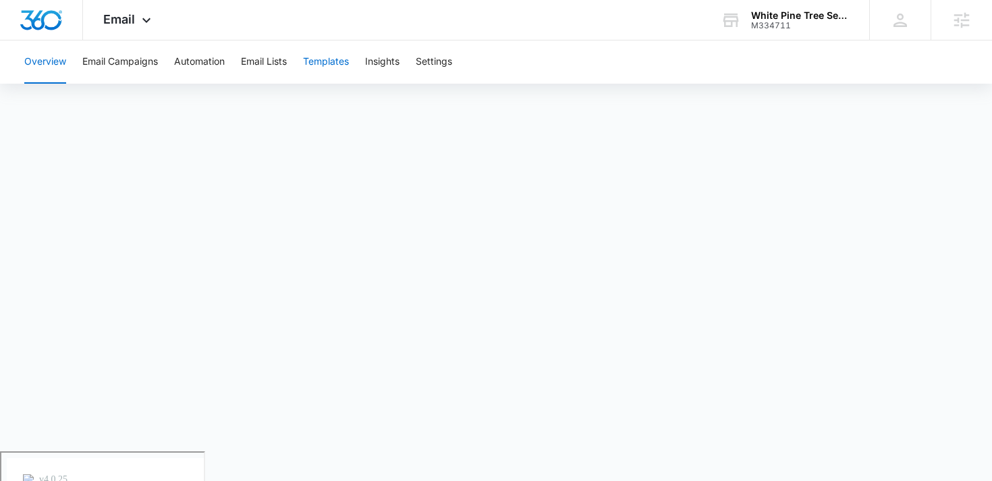
click at [327, 61] on button "Templates" at bounding box center [326, 61] width 46 height 43
click at [804, 27] on div "M334711" at bounding box center [800, 25] width 99 height 9
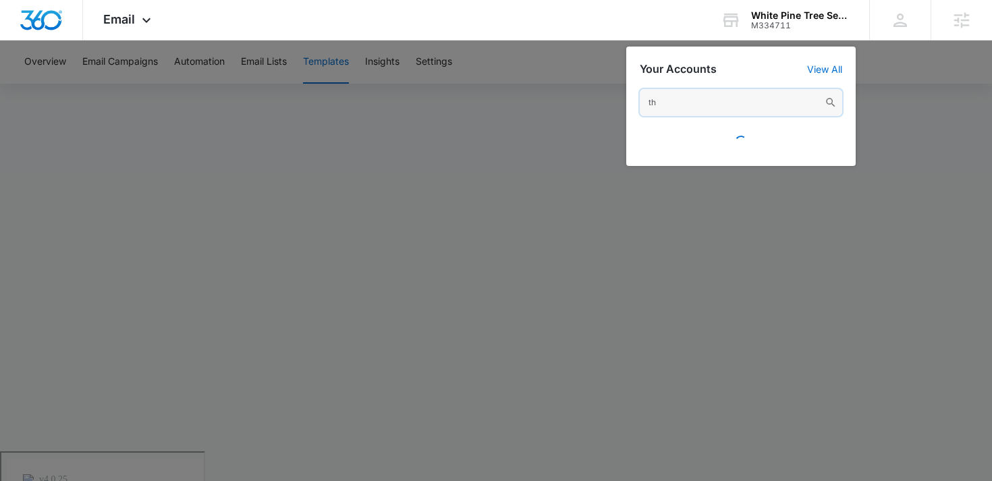
type input "t"
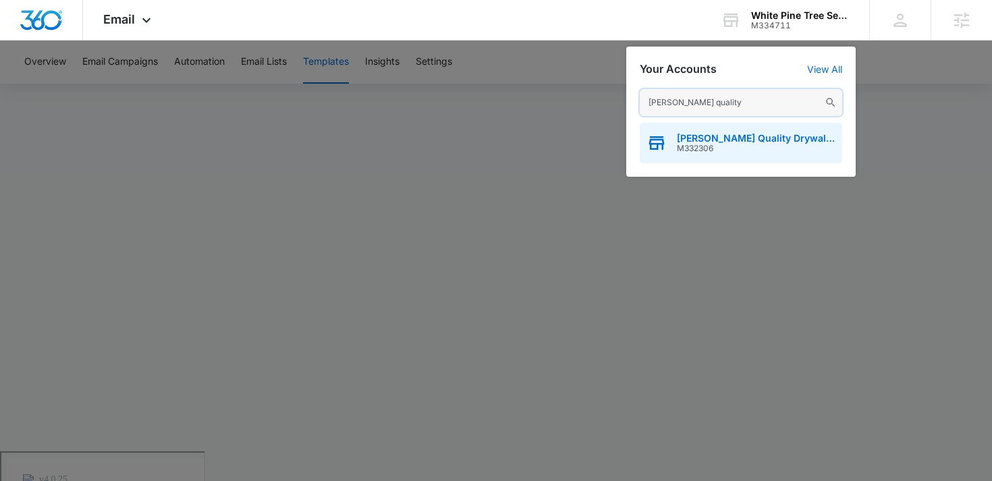
type input "sanchez quality"
click at [713, 142] on span "Sanchez Quality Drywall Inc." at bounding box center [756, 138] width 159 height 11
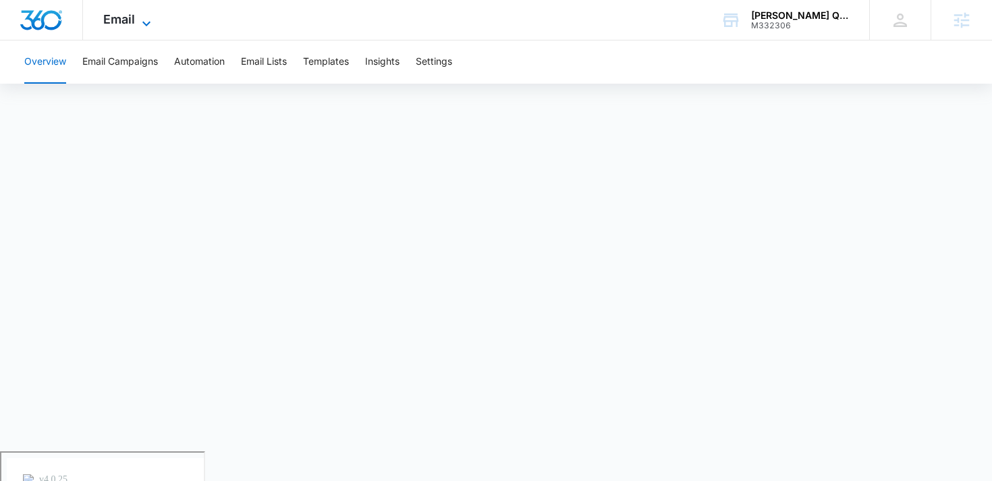
click at [138, 19] on icon at bounding box center [146, 24] width 16 height 16
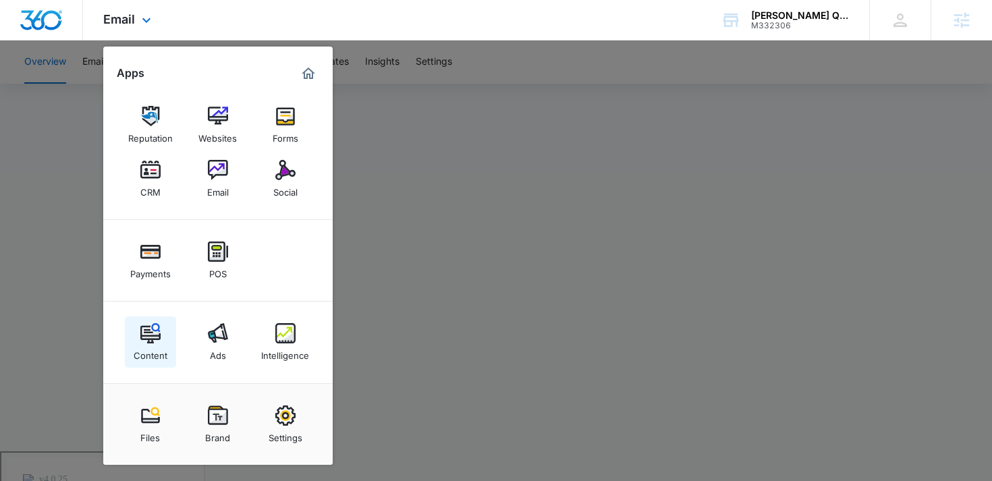
click at [155, 343] on img at bounding box center [150, 333] width 20 height 20
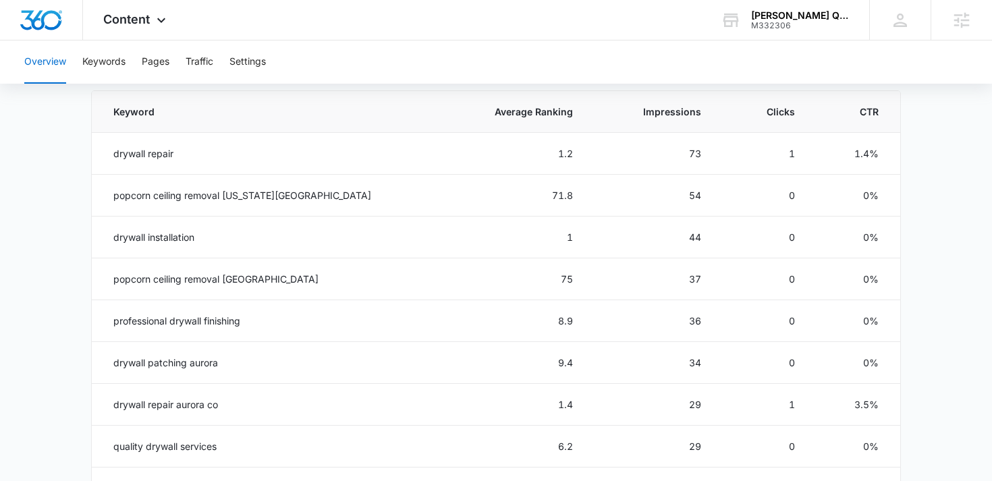
scroll to position [619, 0]
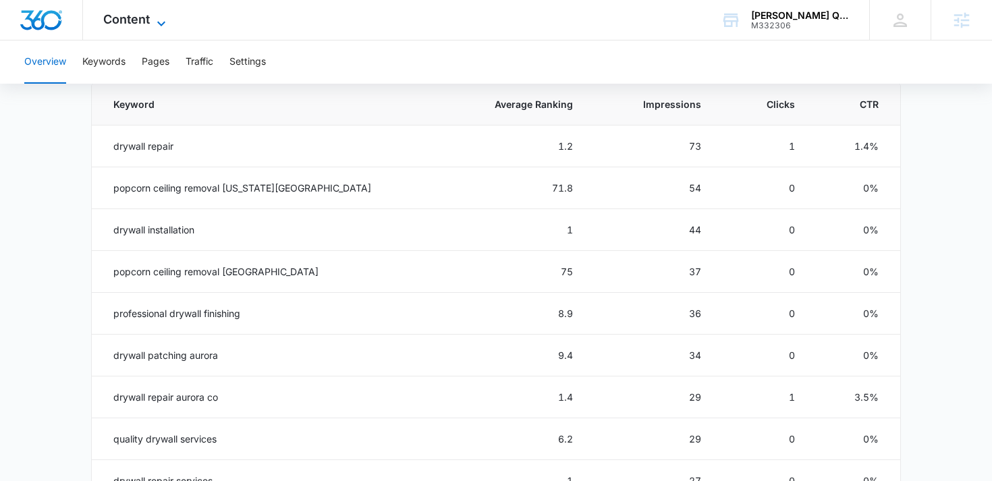
click at [137, 24] on span "Content" at bounding box center [126, 19] width 47 height 14
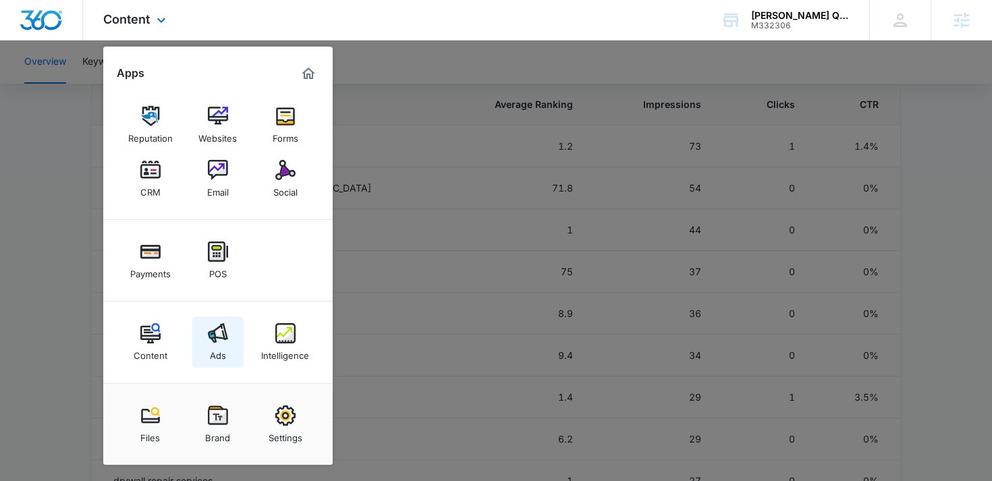
click at [208, 334] on img at bounding box center [218, 333] width 20 height 20
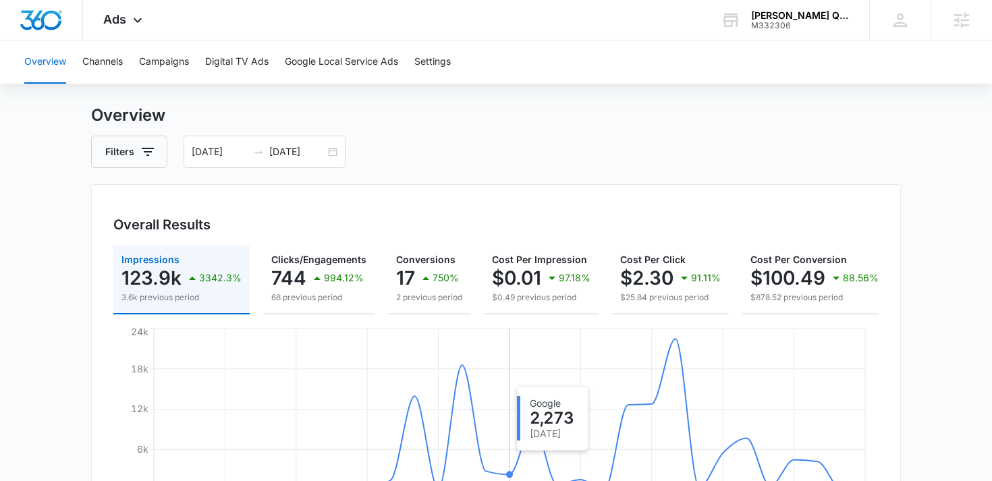
scroll to position [5, 0]
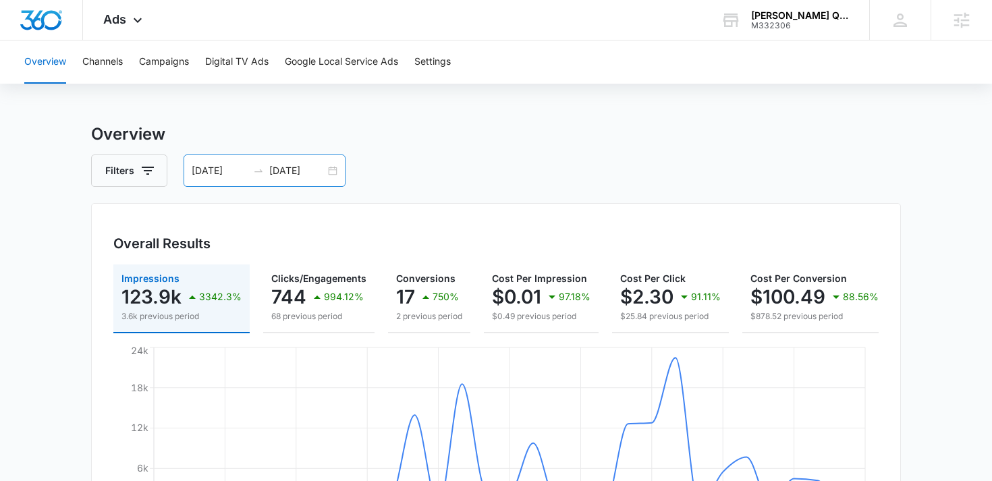
click at [334, 169] on div "08/24/2025 09/23/2025" at bounding box center [265, 171] width 162 height 32
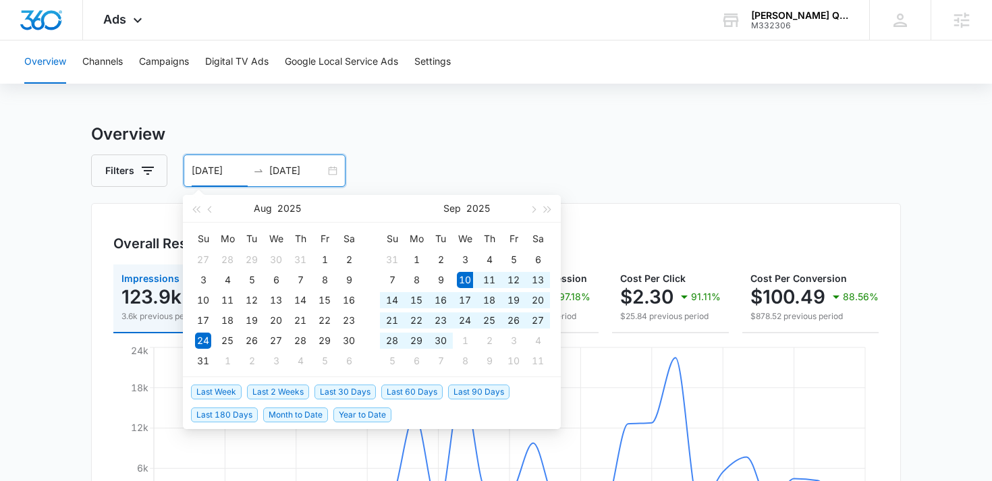
click at [346, 393] on span "Last 30 Days" at bounding box center [344, 392] width 61 height 15
type input "09/10/2025"
type input "10/10/2025"
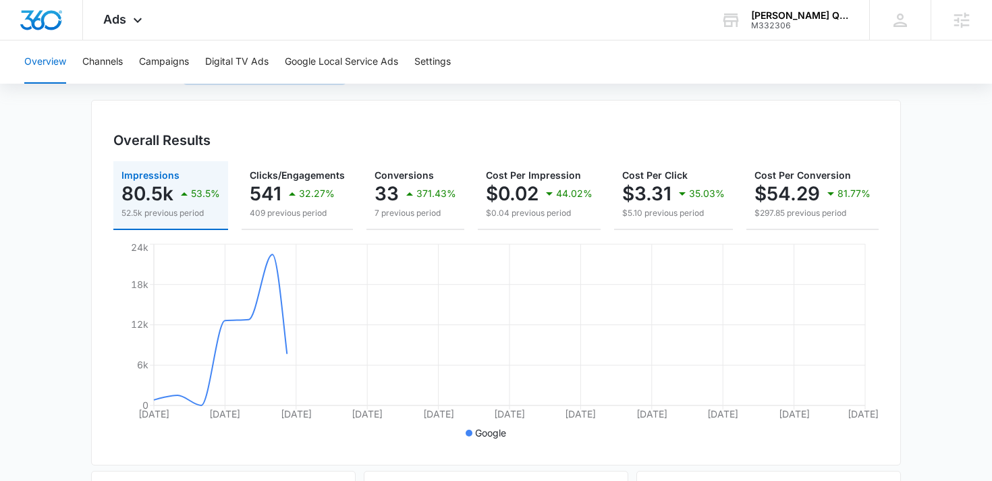
scroll to position [109, 0]
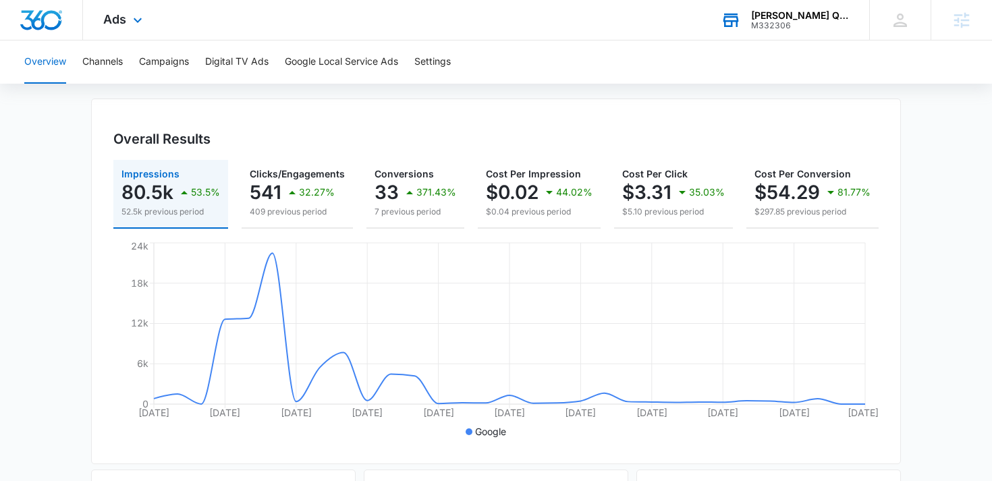
click at [812, 24] on div "M332306" at bounding box center [800, 25] width 99 height 9
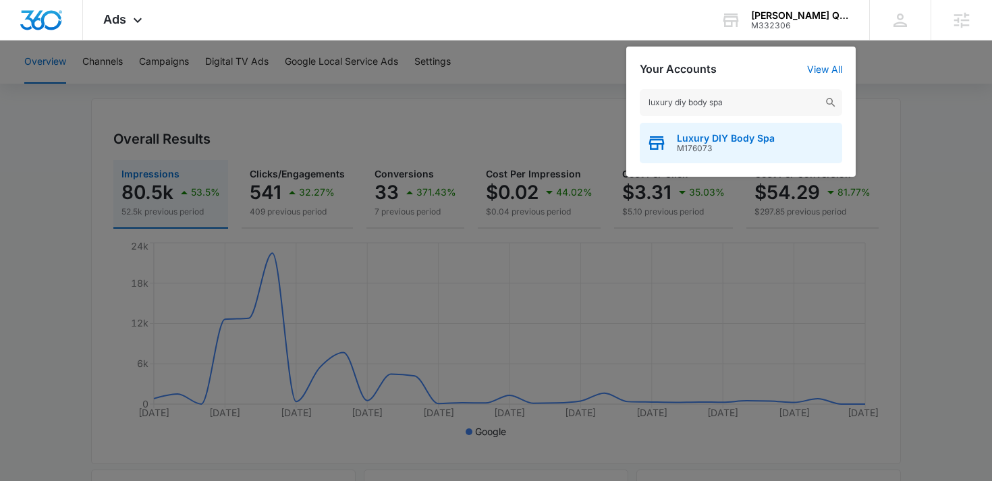
type input "luxury diy body spa"
click at [711, 148] on span "M176073" at bounding box center [726, 148] width 98 height 9
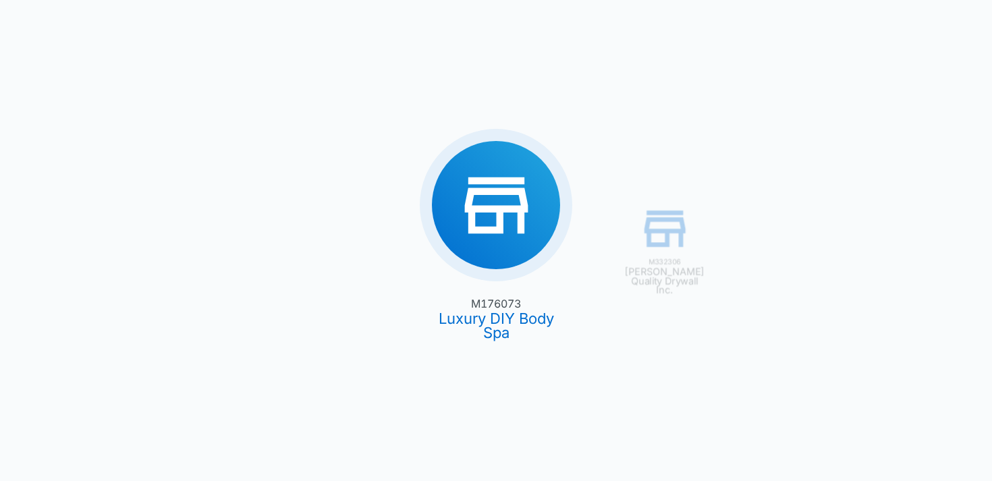
type input "08/25/2025"
type input "09/24/2025"
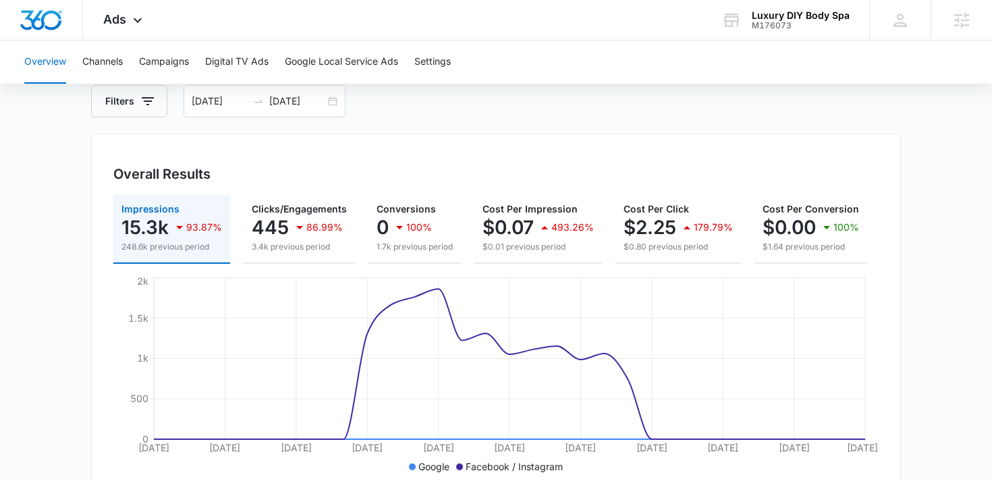
scroll to position [80, 0]
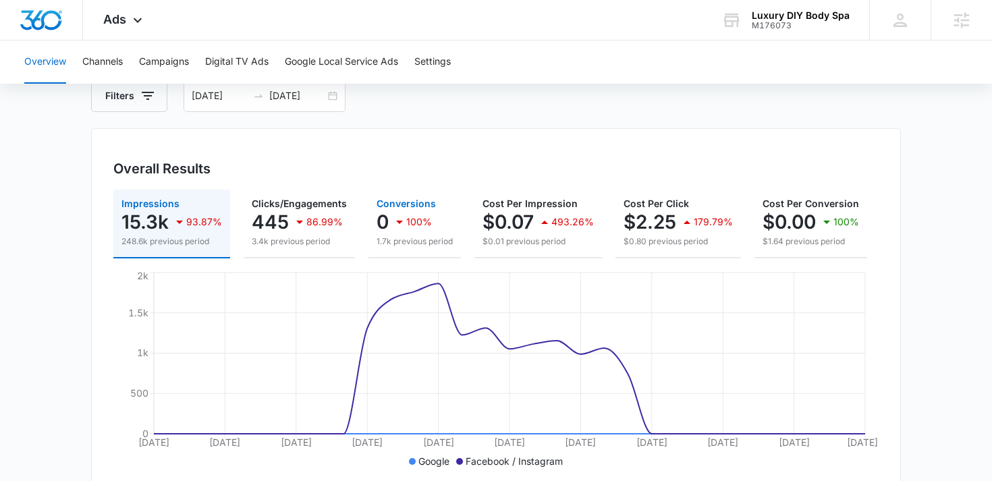
click at [402, 218] on icon "button" at bounding box center [399, 222] width 16 height 16
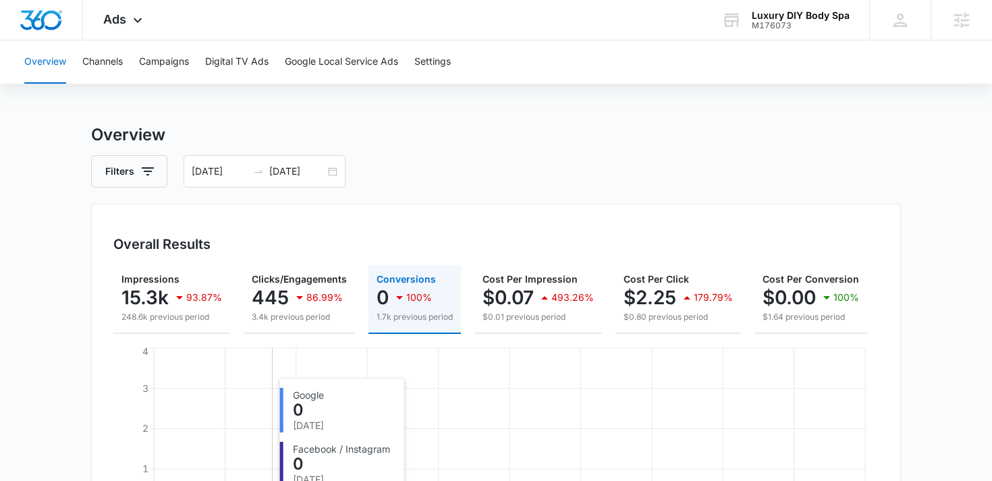
scroll to position [0, 0]
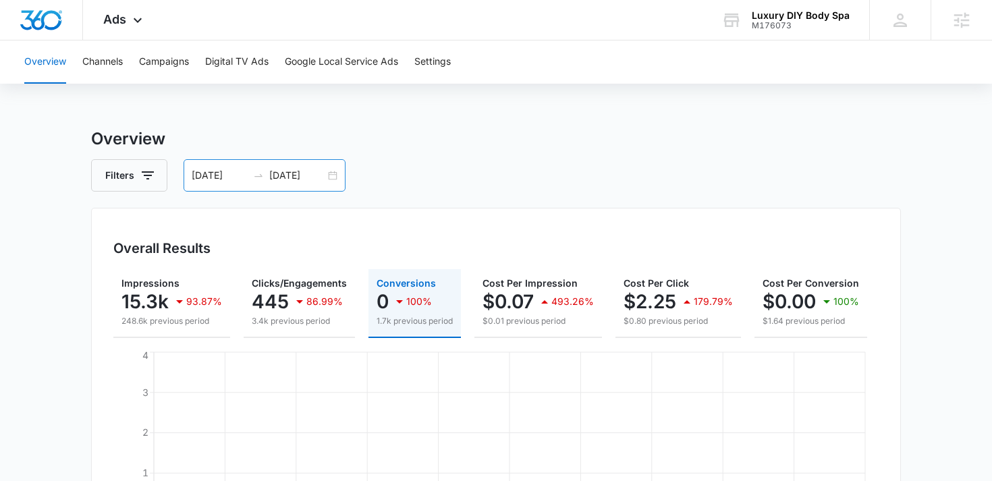
click at [331, 176] on div "08/25/2025 09/24/2025" at bounding box center [265, 175] width 162 height 32
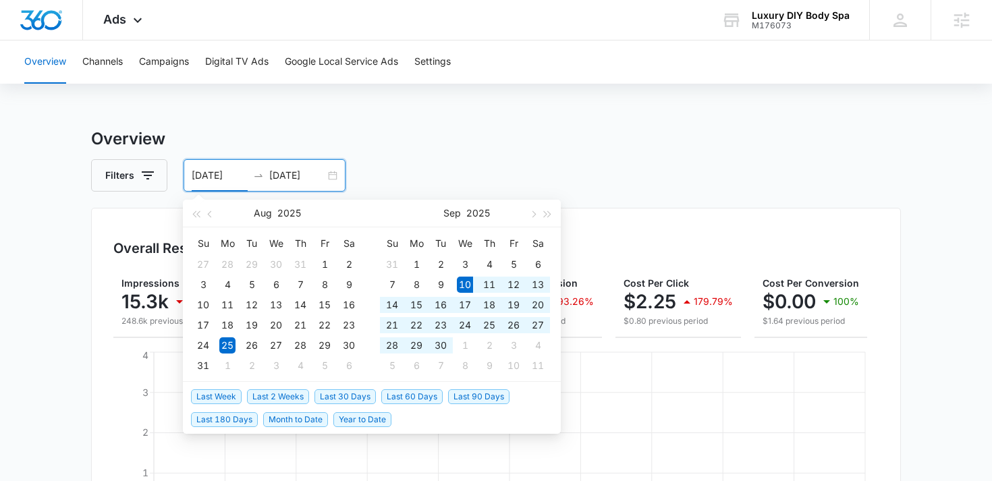
click at [340, 397] on span "Last 30 Days" at bounding box center [344, 396] width 61 height 15
type input "09/10/2025"
type input "10/10/2025"
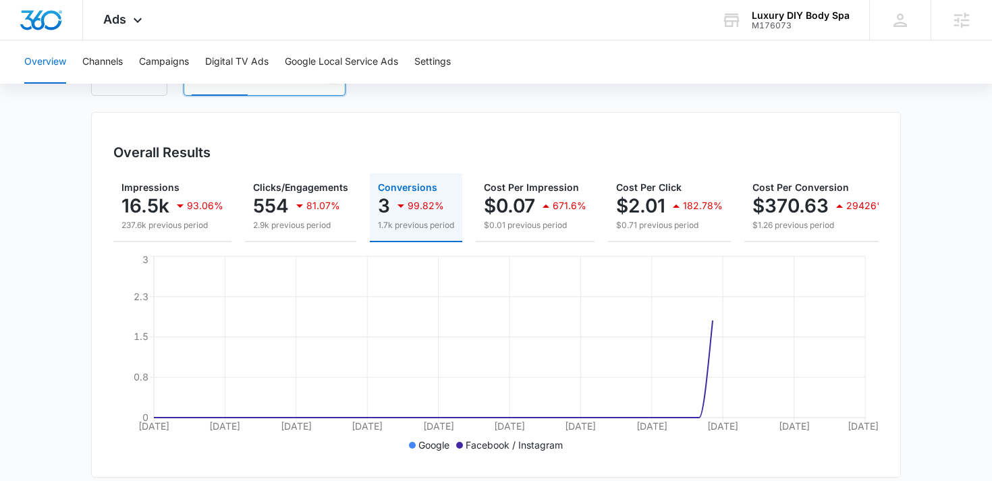
scroll to position [103, 0]
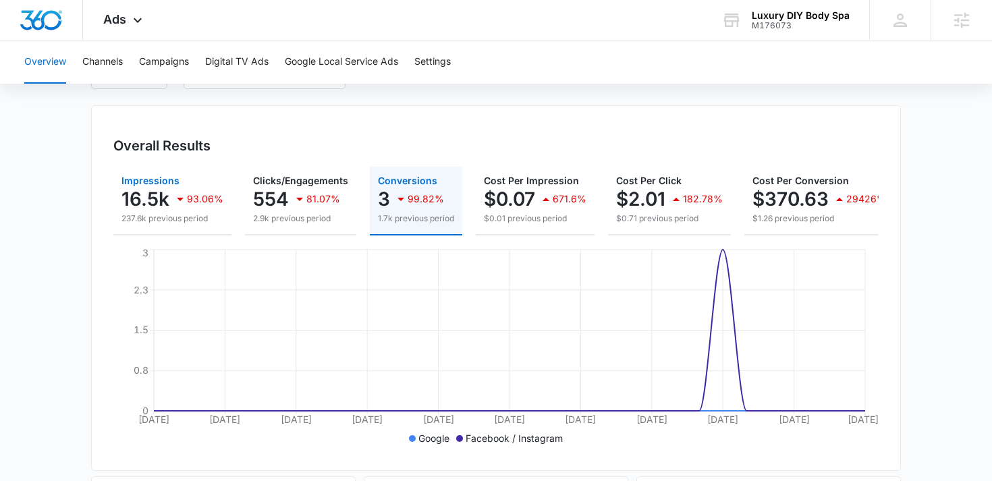
click at [147, 207] on p "16.5k" at bounding box center [145, 199] width 48 height 22
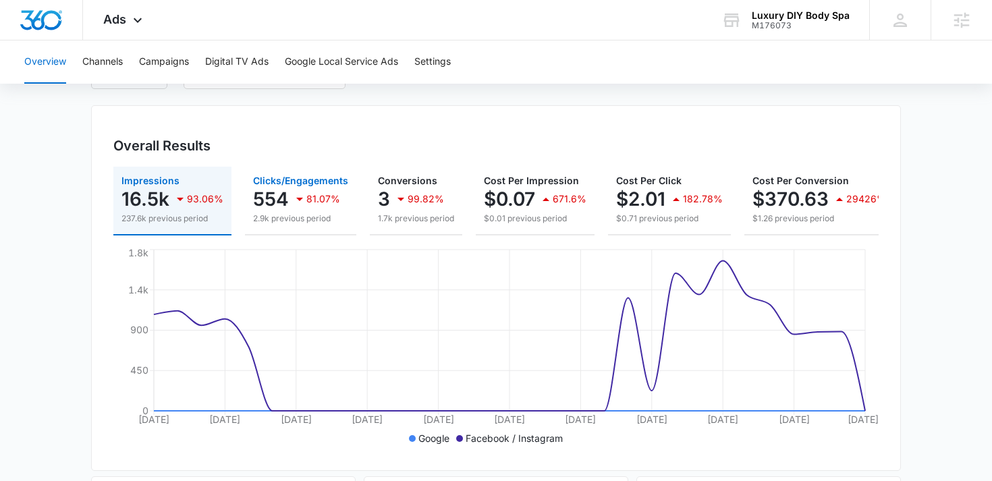
scroll to position [0, 0]
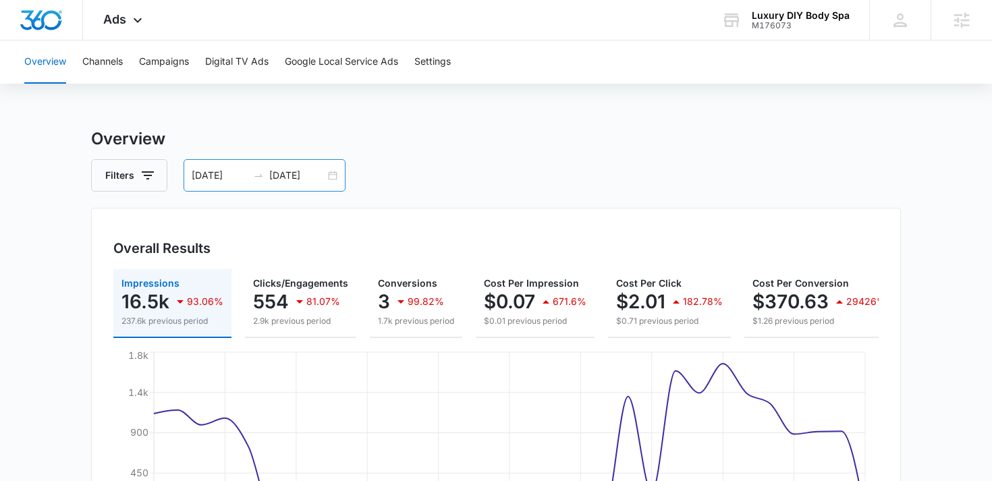
click at [335, 171] on div "09/10/2025 10/10/2025" at bounding box center [265, 175] width 162 height 32
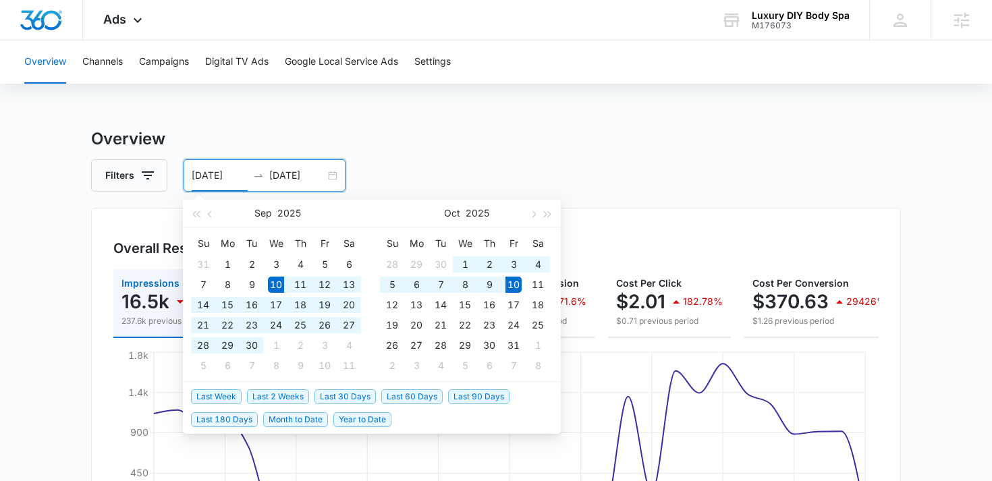
click at [271, 213] on div "Sep 2025" at bounding box center [277, 213] width 117 height 27
click at [202, 175] on input "09/10/2025" at bounding box center [220, 175] width 56 height 15
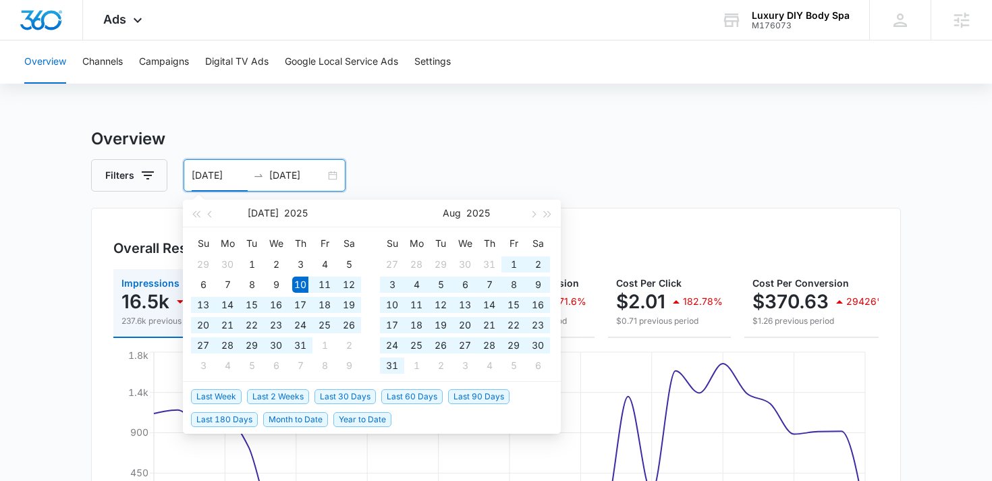
type input "07/10/2025"
click at [279, 174] on input "10/10/2025" at bounding box center [297, 175] width 56 height 15
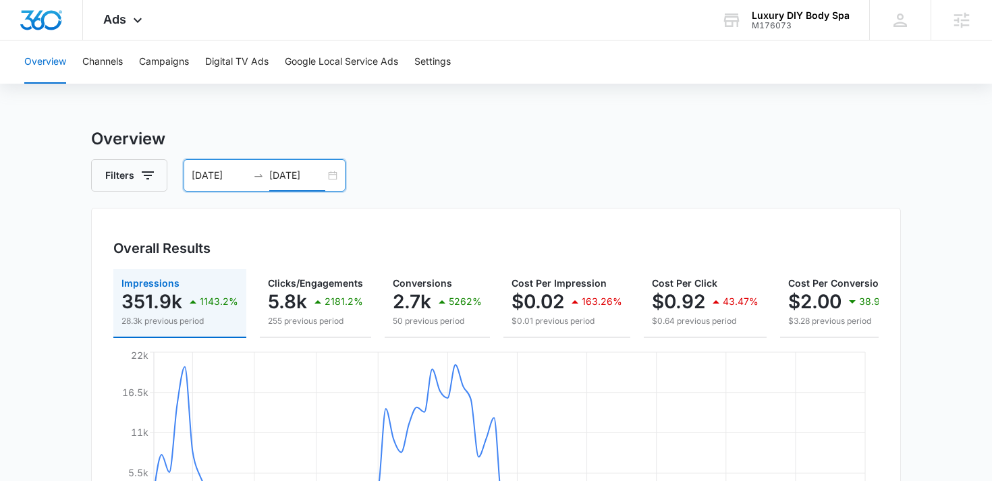
click at [277, 174] on input "10/10/2025" at bounding box center [297, 175] width 56 height 15
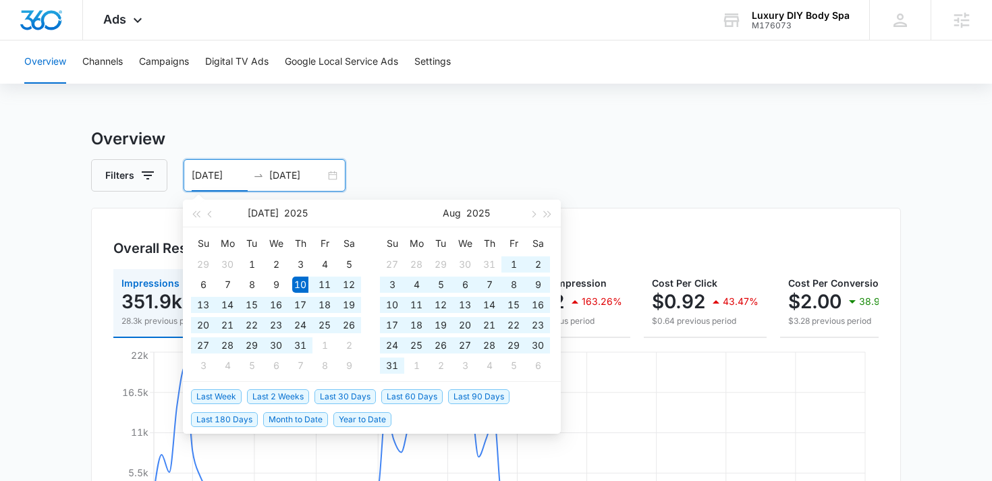
click at [277, 176] on input "10/10/2025" at bounding box center [297, 175] width 56 height 15
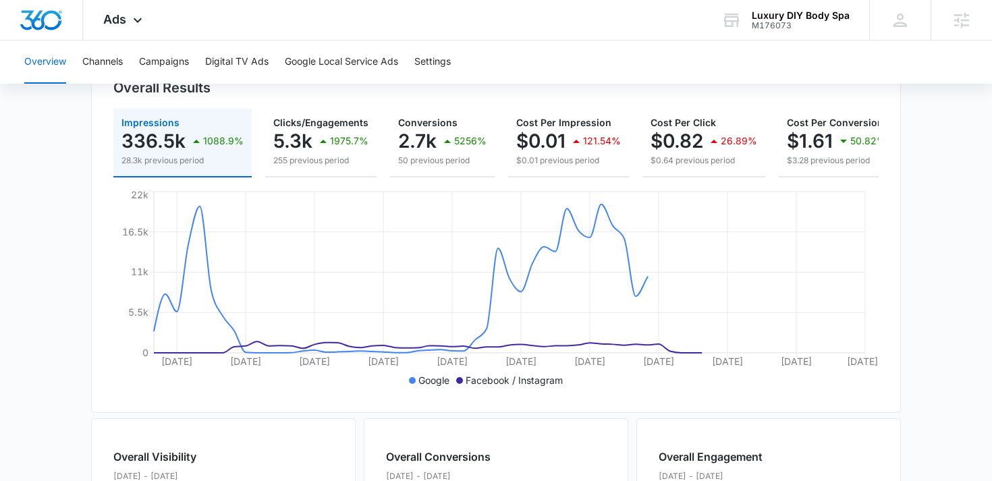
scroll to position [163, 0]
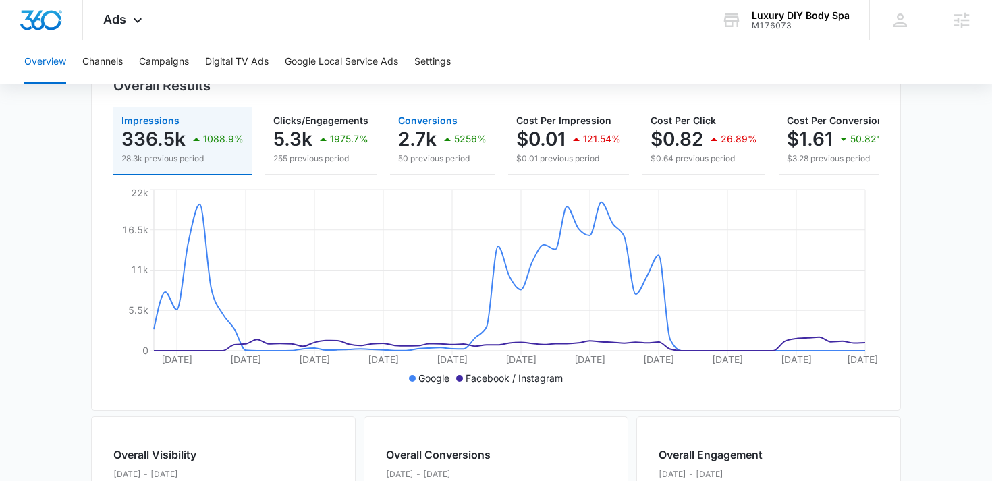
type input "09/10/2025"
click at [470, 128] on div "5256%" at bounding box center [462, 139] width 47 height 27
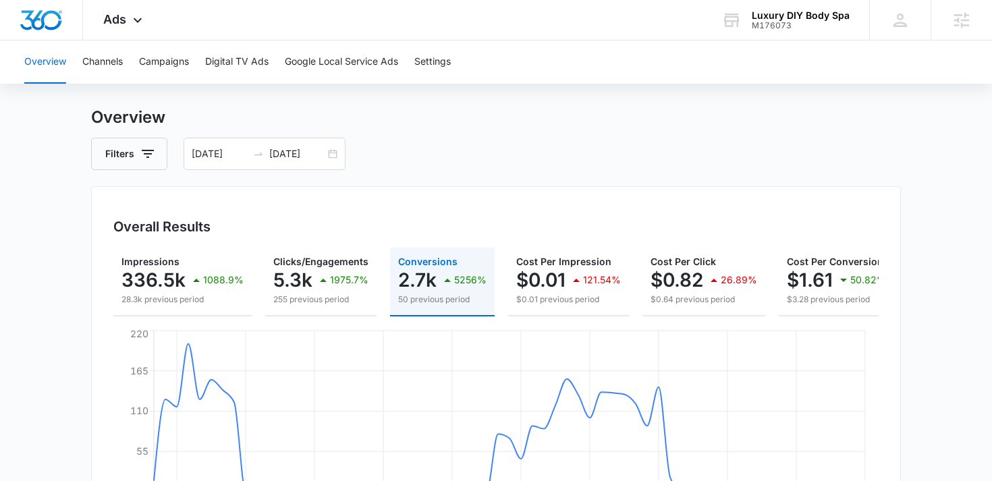
scroll to position [0, 0]
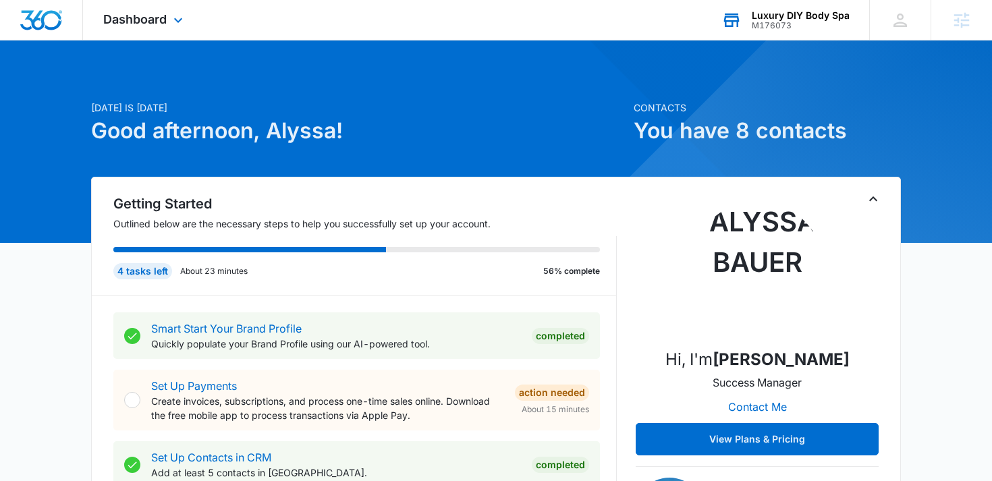
click at [784, 21] on div "M176073" at bounding box center [801, 25] width 98 height 9
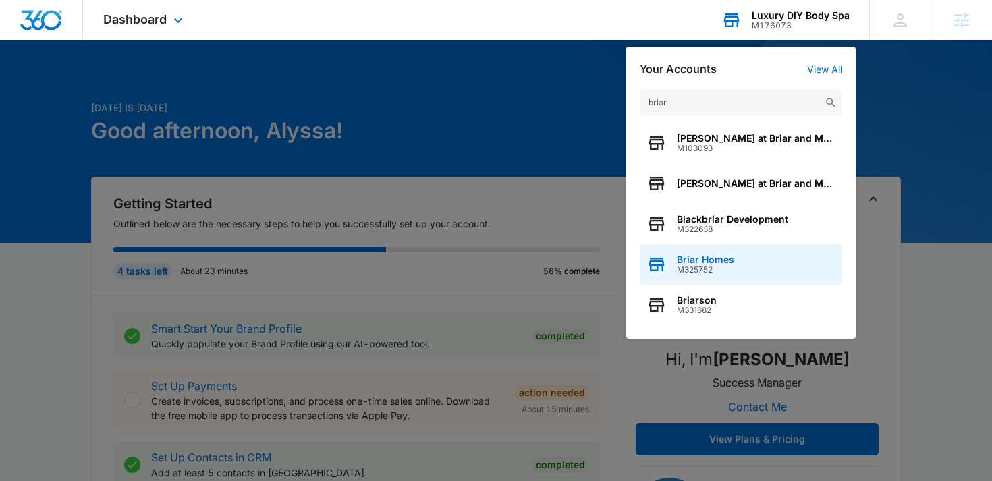
type input "briar"
click at [721, 262] on span "Briar Homes" at bounding box center [705, 259] width 57 height 11
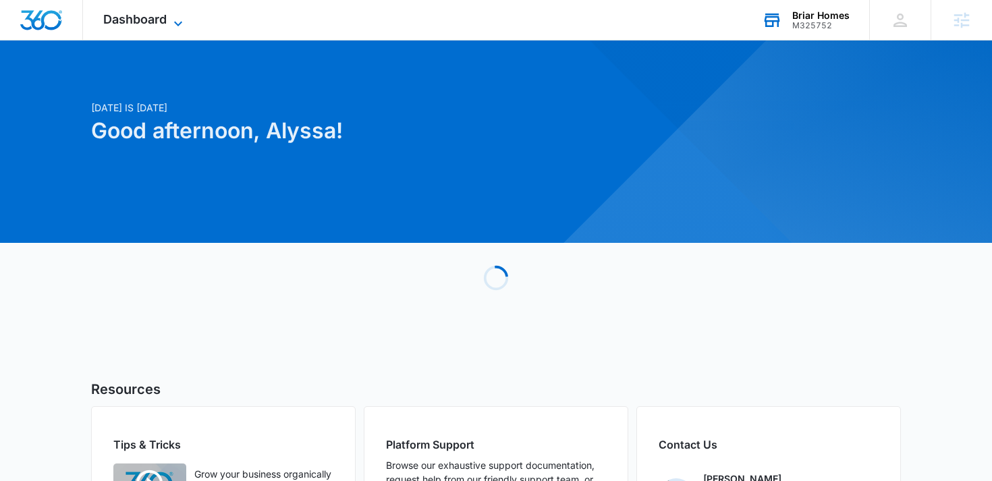
click at [144, 16] on span "Dashboard" at bounding box center [134, 19] width 63 height 14
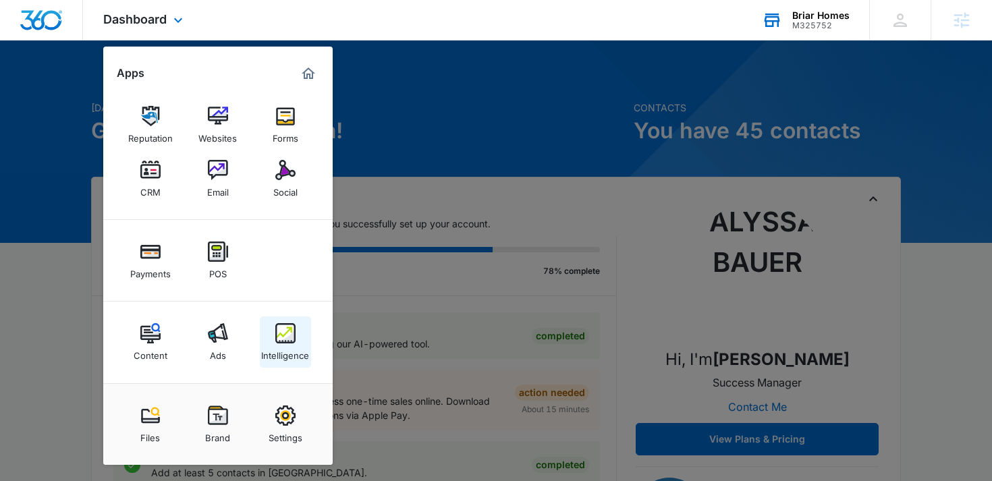
click at [284, 329] on img at bounding box center [285, 333] width 20 height 20
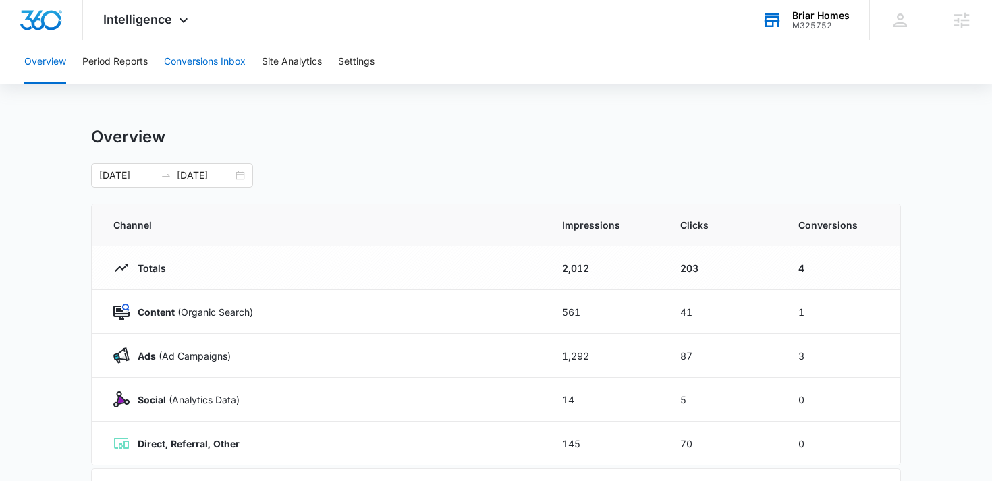
click at [194, 57] on button "Conversions Inbox" at bounding box center [205, 61] width 82 height 43
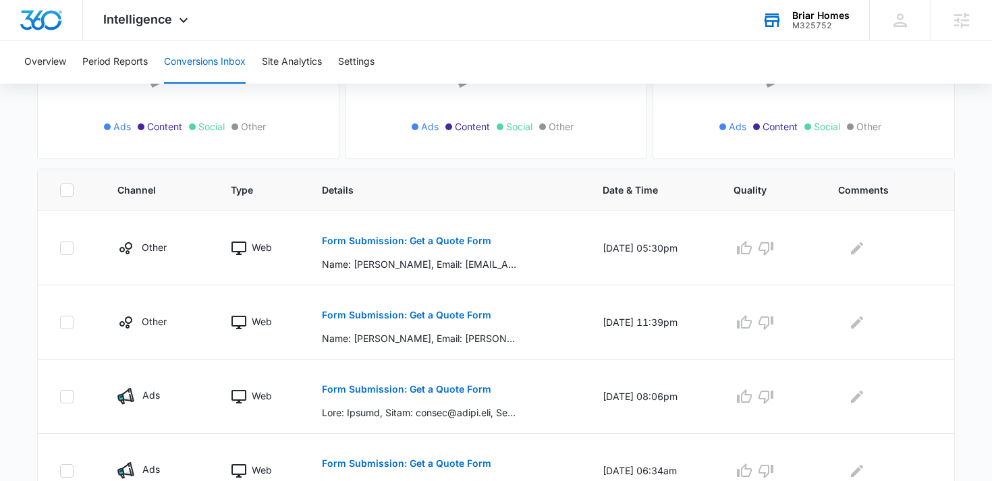
scroll to position [232, 0]
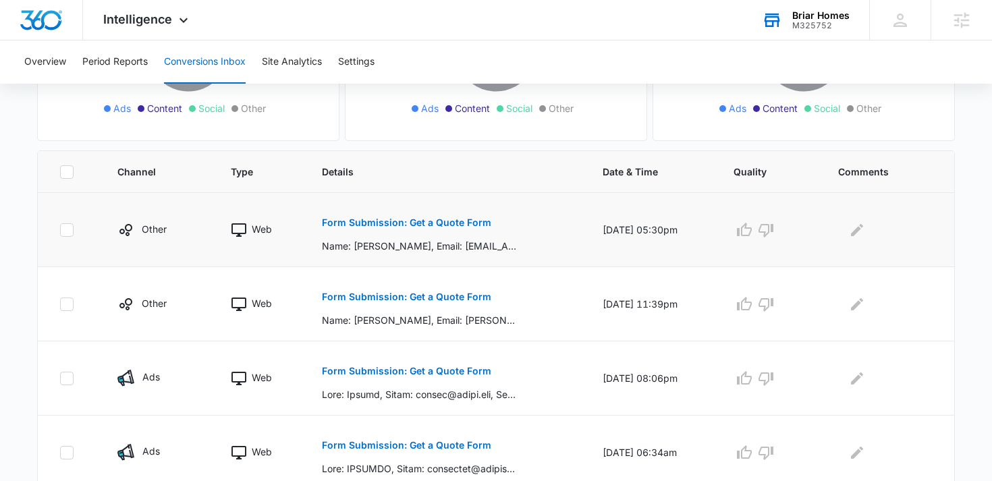
click at [454, 217] on button "Form Submission: Get a Quote Form" at bounding box center [406, 223] width 169 height 32
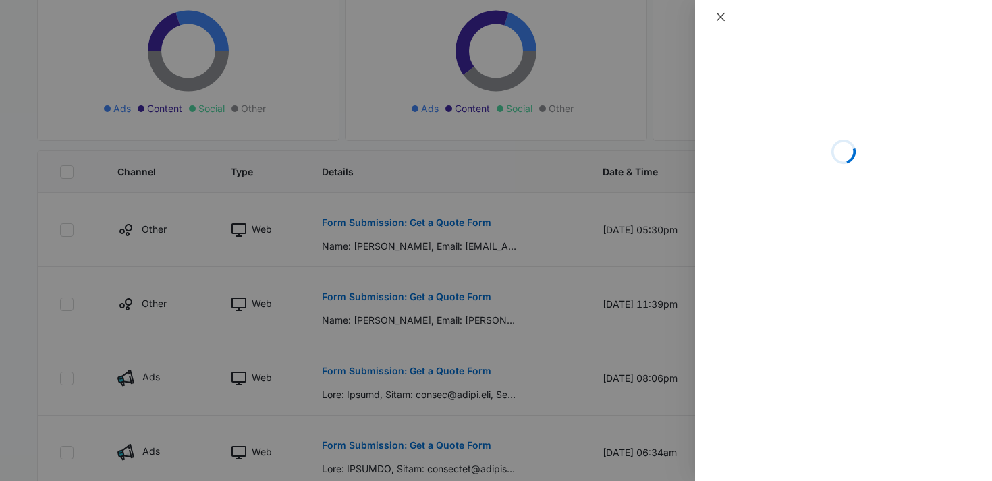
click at [728, 21] on button "Close" at bounding box center [720, 17] width 19 height 12
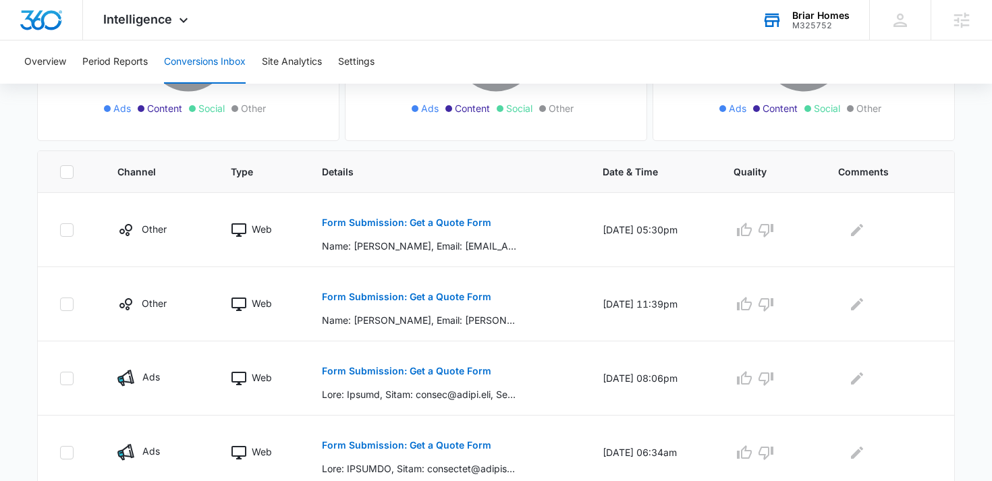
click at [826, 30] on div "Briar Homes M325752 Your Accounts View All" at bounding box center [806, 20] width 128 height 40
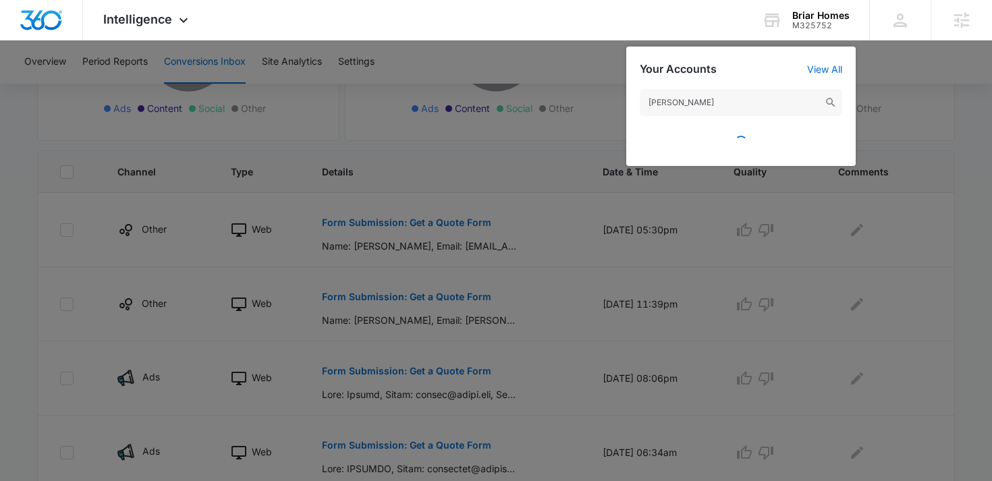
scroll to position [0, 0]
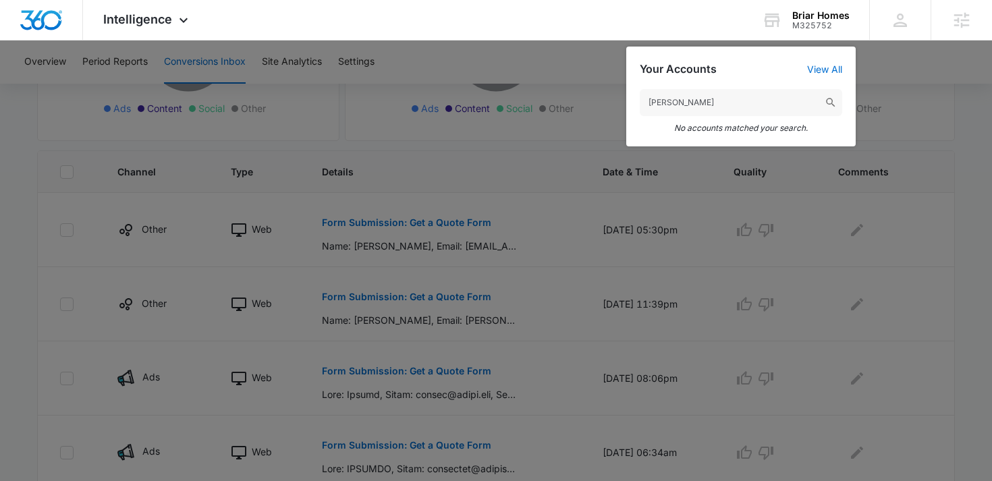
drag, startPoint x: 748, startPoint y: 107, endPoint x: 570, endPoint y: 103, distance: 178.9
click at [570, 40] on nav "Intelligence Apps Reputation Websites Forms CRM Email Social Payments POS Conte…" at bounding box center [496, 20] width 992 height 40
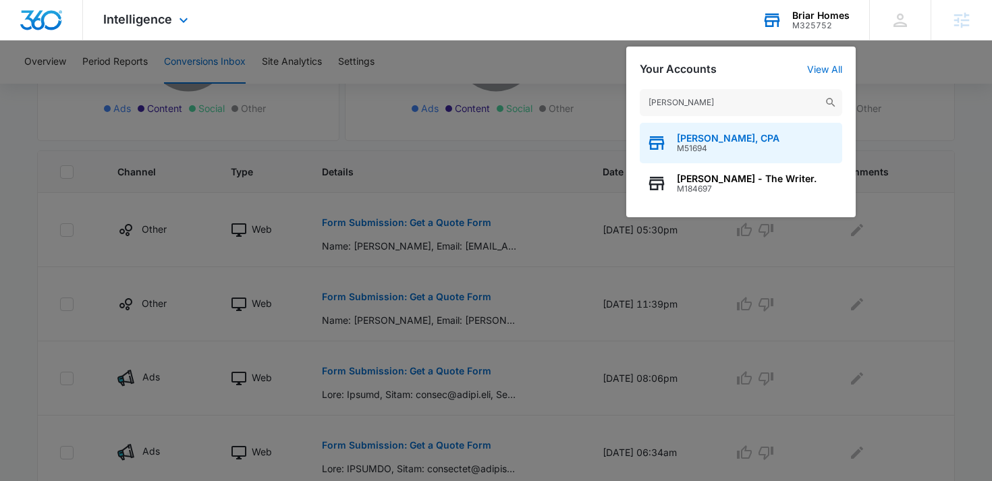
type input "Michael E"
click at [698, 145] on span "M51694" at bounding box center [728, 148] width 103 height 9
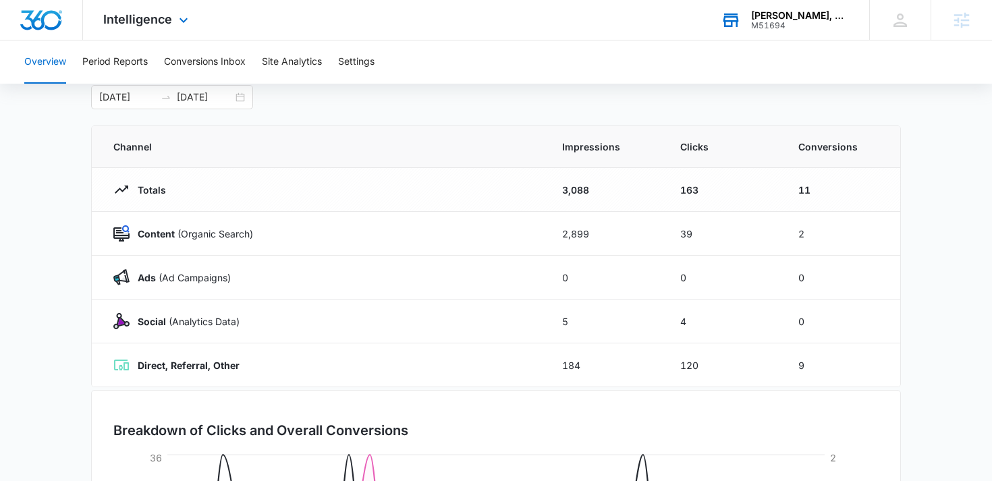
scroll to position [42, 0]
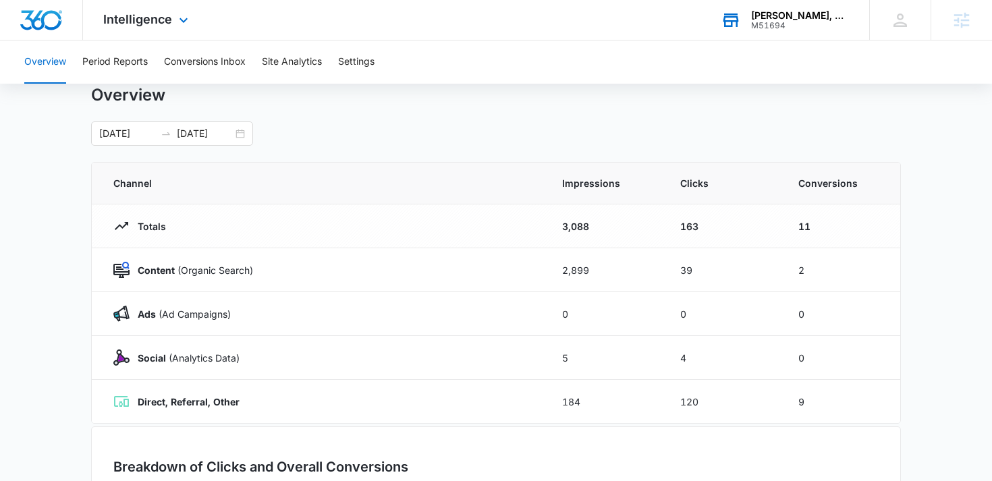
click at [184, 29] on div "Intelligence Apps Reputation Websites Forms CRM Email Social Payments POS Conte…" at bounding box center [147, 20] width 129 height 40
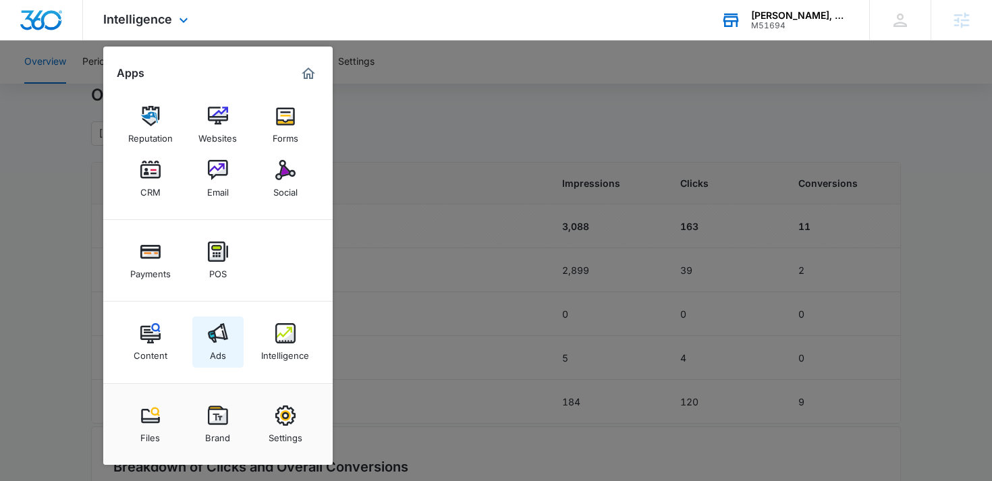
click at [219, 333] on img at bounding box center [218, 333] width 20 height 20
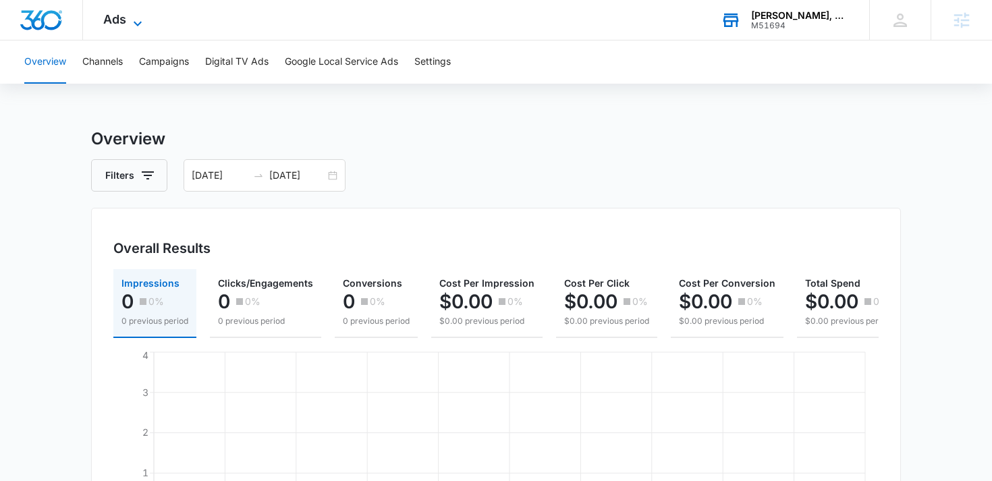
click at [130, 21] on icon at bounding box center [138, 24] width 16 height 16
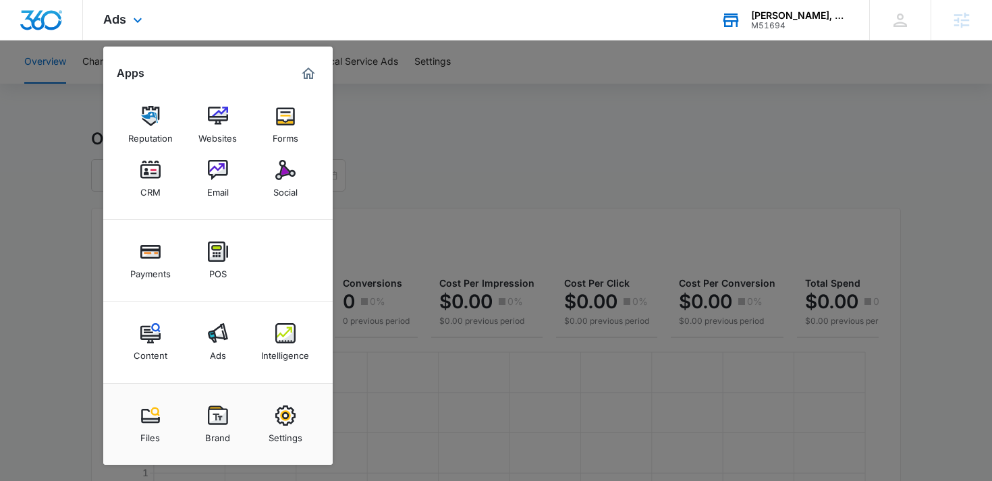
click at [169, 368] on div "Content Ads Intelligence" at bounding box center [217, 343] width 229 height 82
click at [153, 348] on div "Content" at bounding box center [151, 353] width 34 height 18
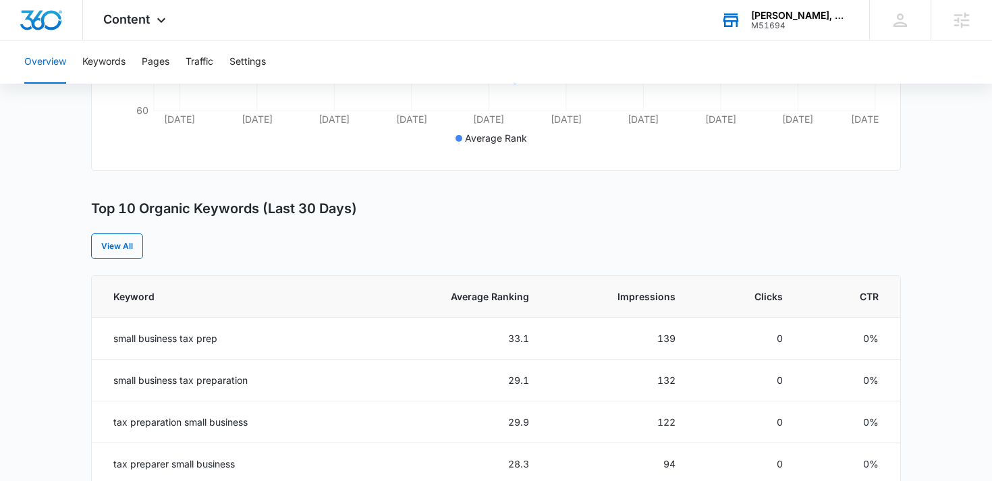
scroll to position [424, 0]
